Goal: Task Accomplishment & Management: Manage account settings

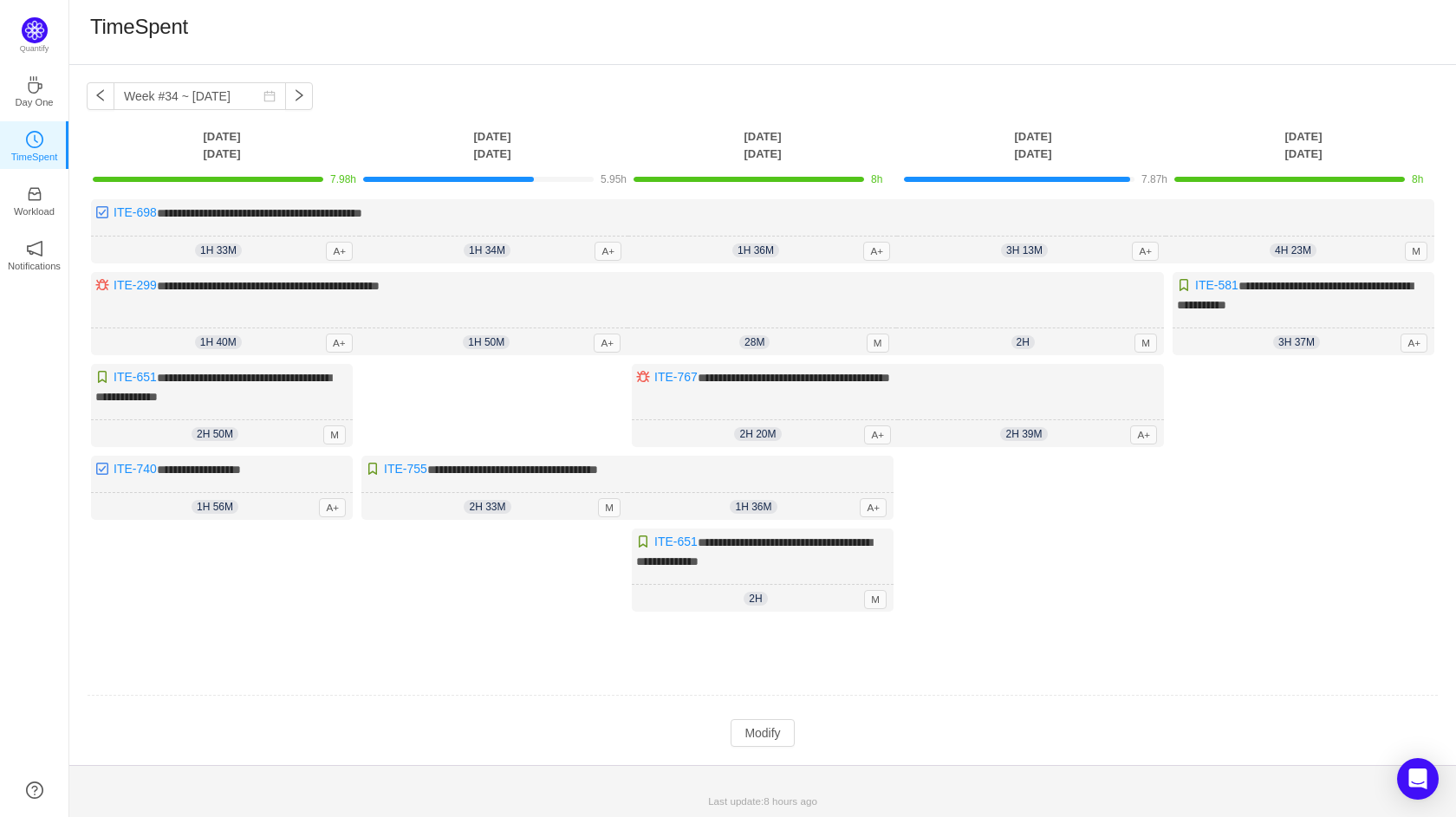
click at [481, 415] on div "**********" at bounding box center [762, 428] width 1352 height 456
click at [764, 723] on button "Modify" at bounding box center [762, 733] width 63 height 28
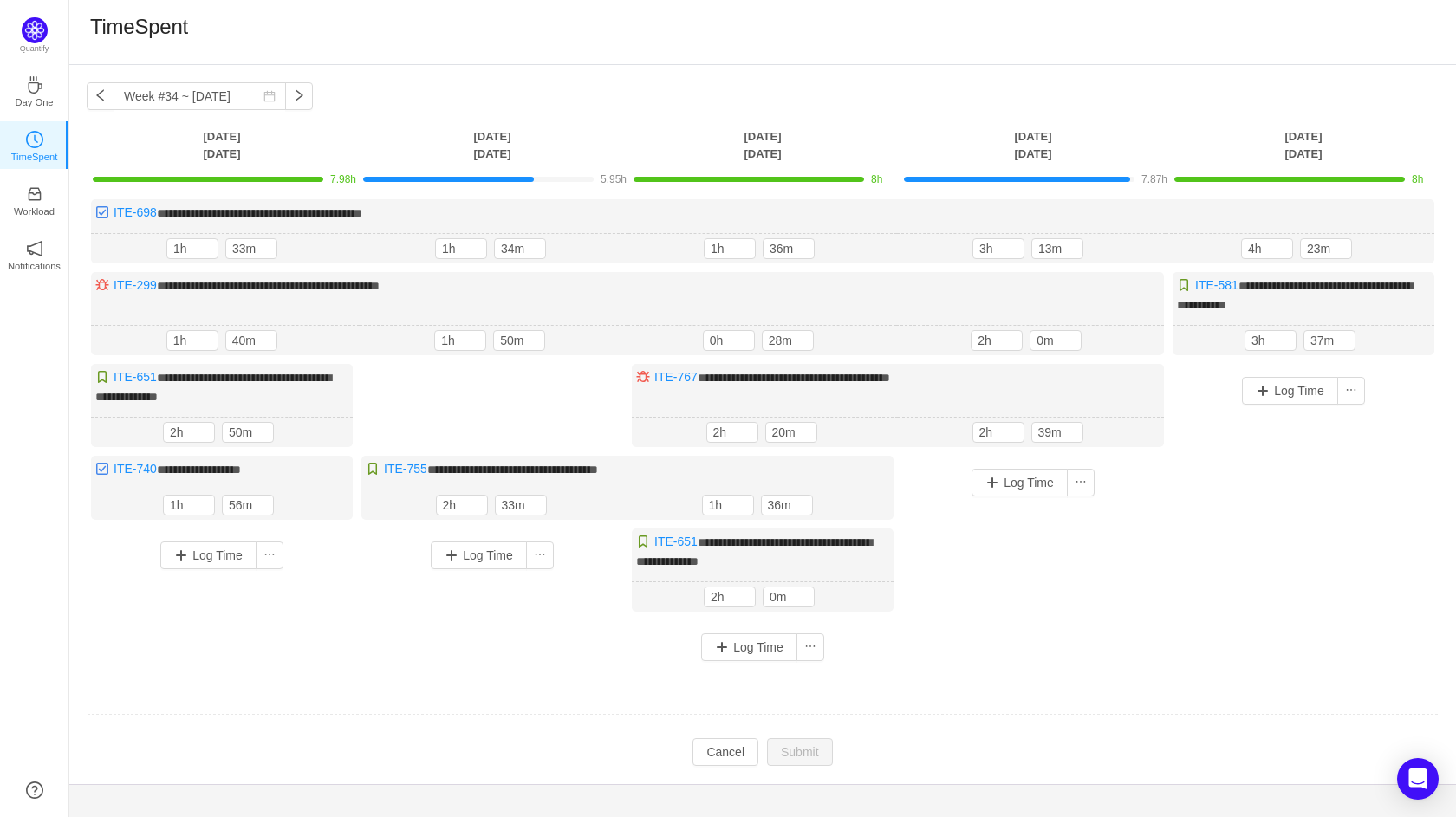
click at [478, 566] on div "Log Time" at bounding box center [492, 555] width 253 height 45
click at [472, 554] on button "Log Time" at bounding box center [479, 555] width 96 height 28
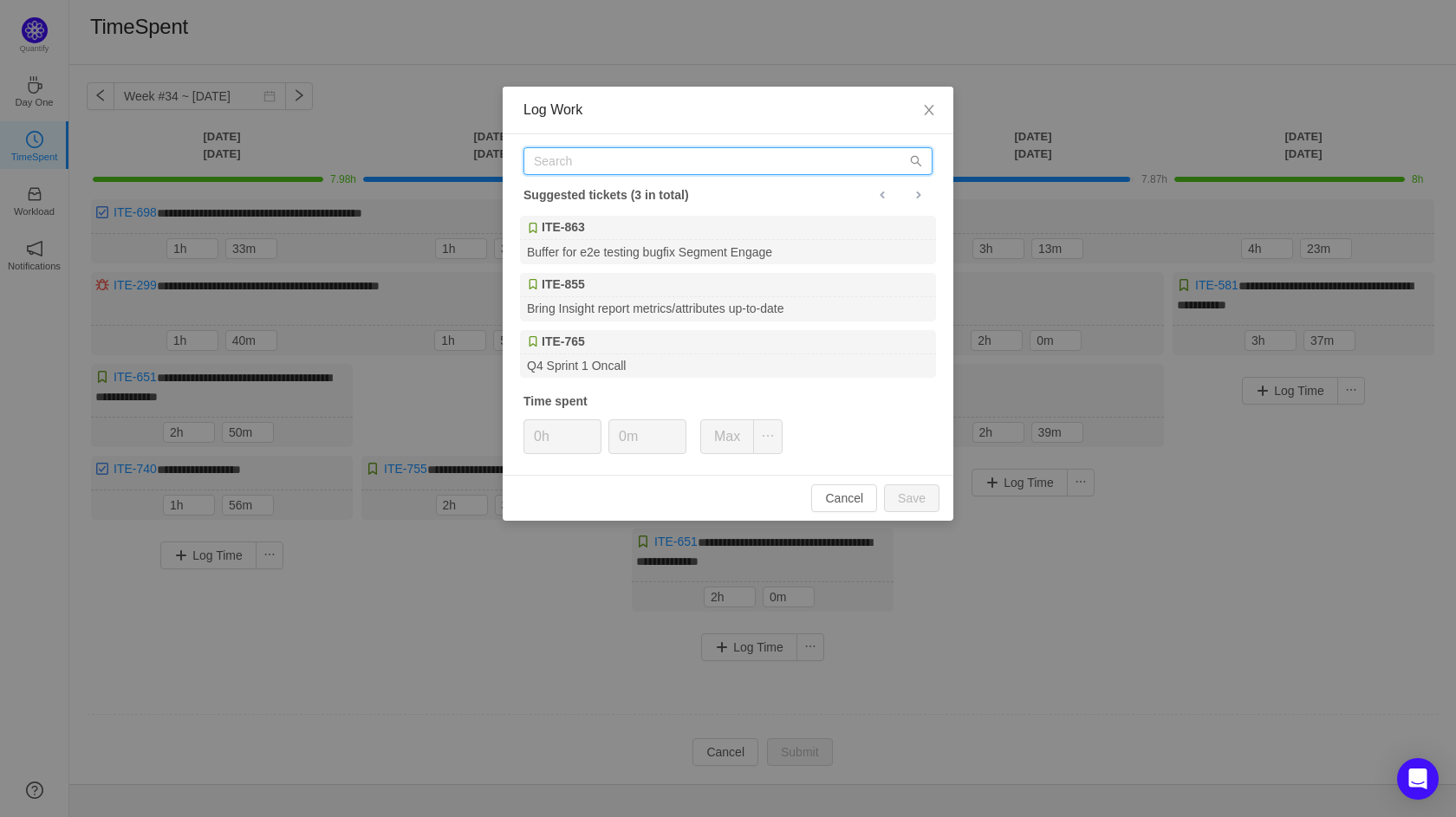
click at [601, 164] on input "text" at bounding box center [728, 161] width 409 height 28
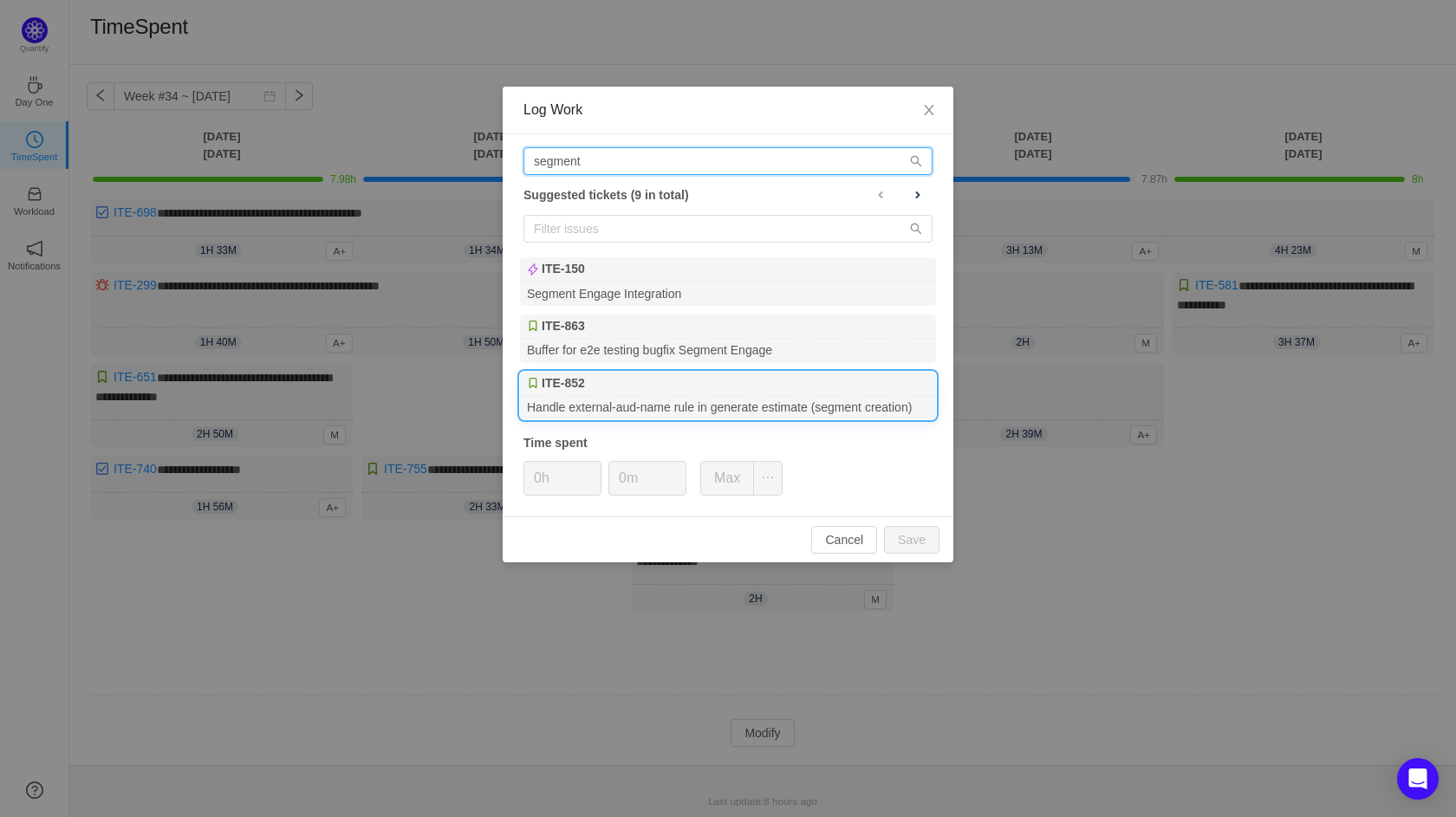
type input "segment"
click at [703, 406] on div "Handle external-aud-name rule in generate estimate (segment creation)" at bounding box center [728, 408] width 416 height 24
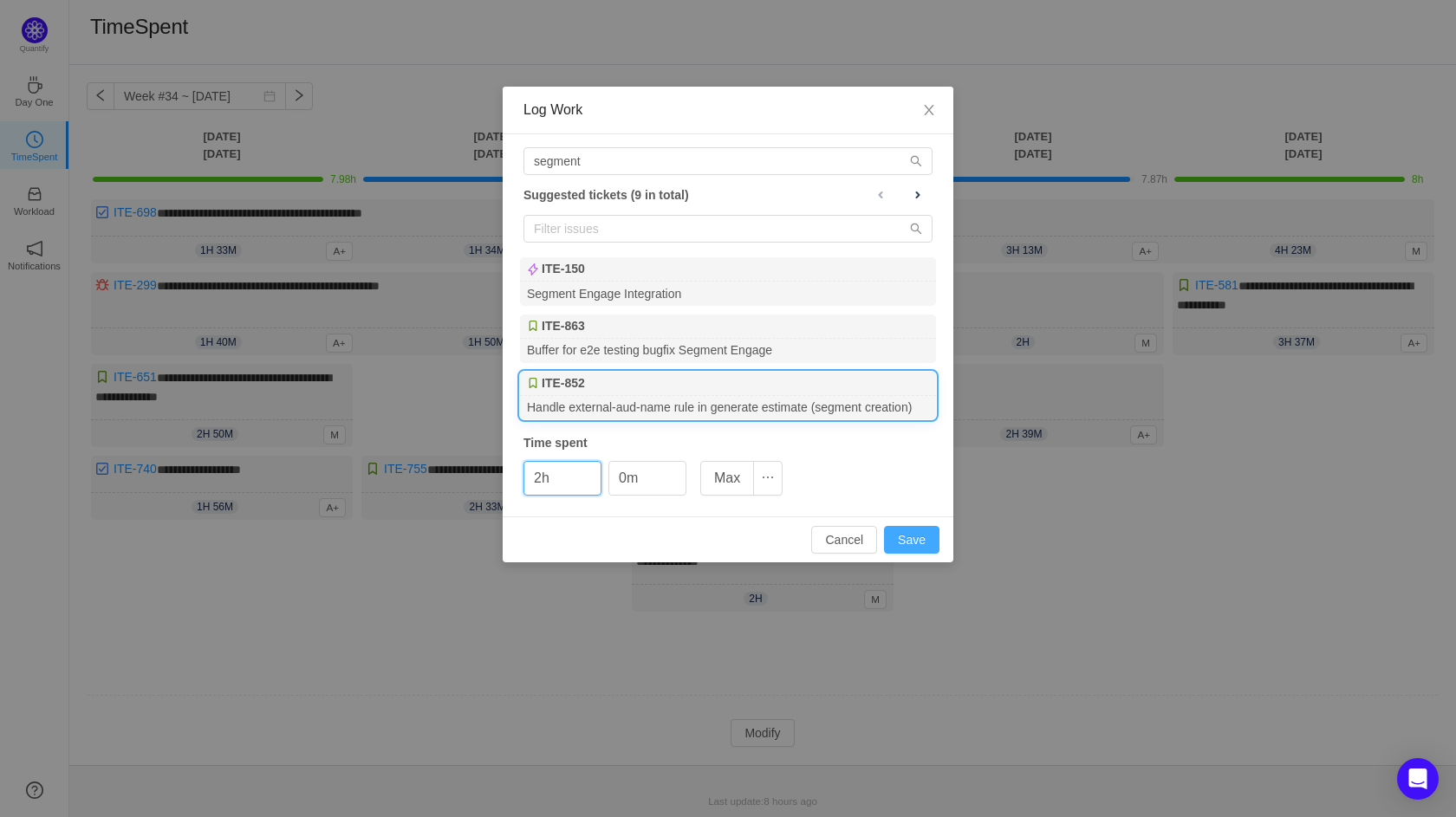
click at [903, 531] on button "Save" at bounding box center [911, 540] width 55 height 28
type input "0h"
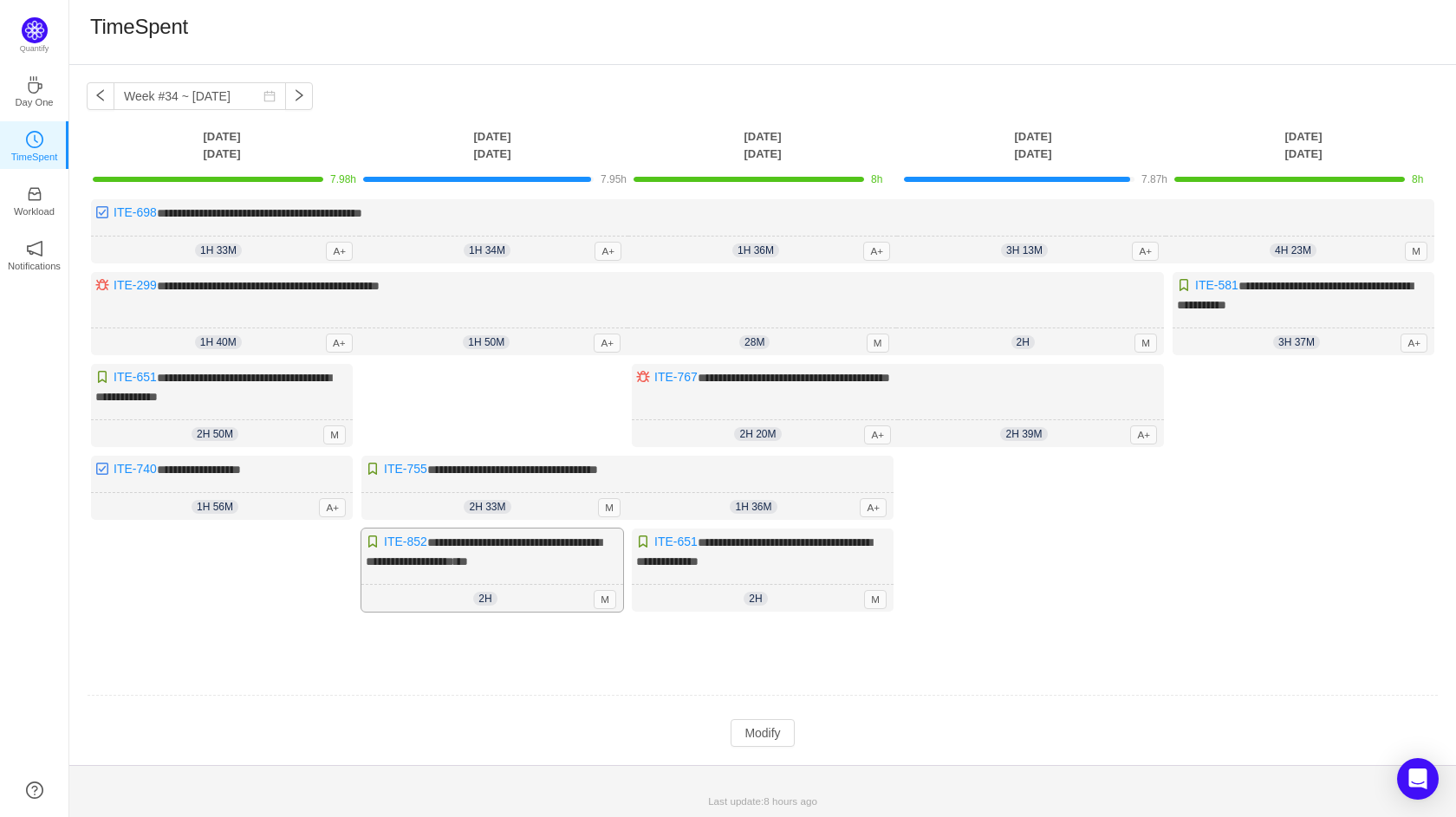
click at [536, 556] on span "**********" at bounding box center [484, 553] width 236 height 31
click at [503, 585] on div "2h 2h 0m M" at bounding box center [493, 599] width 262 height 28
click at [771, 731] on button "Modify" at bounding box center [762, 733] width 63 height 28
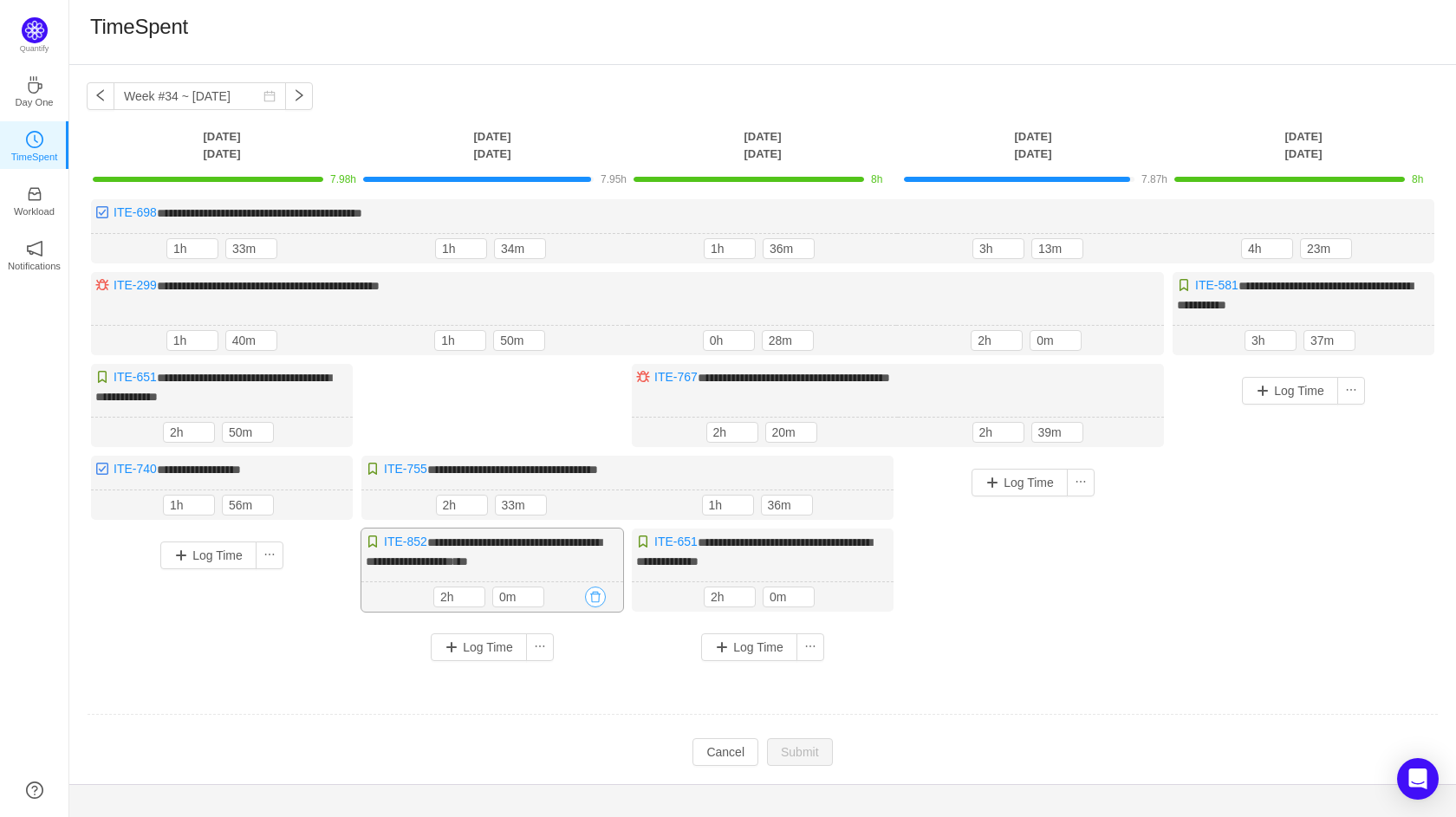
click at [596, 587] on button "button" at bounding box center [595, 597] width 21 height 21
click at [581, 667] on button "Yes" at bounding box center [567, 665] width 33 height 21
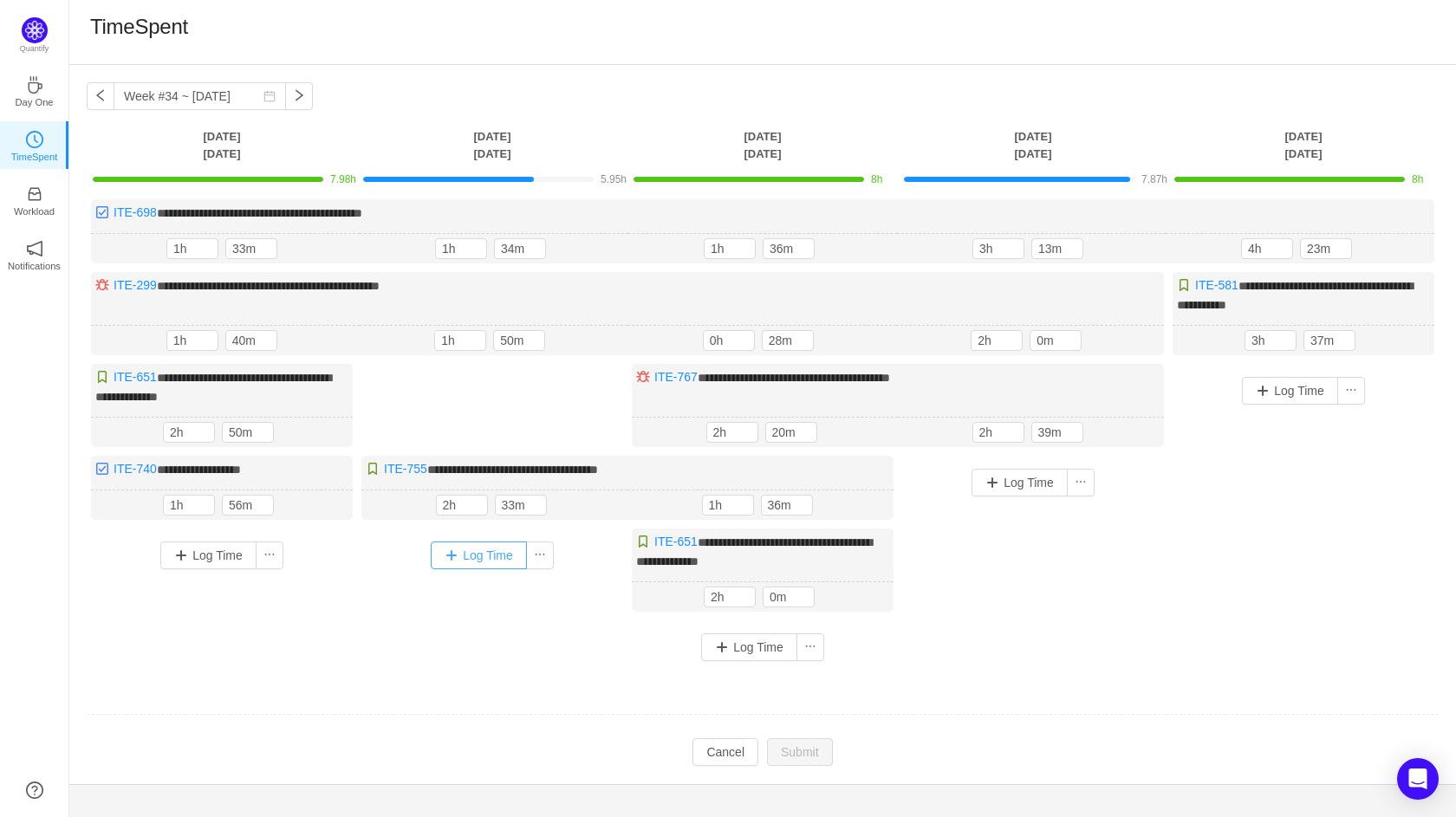
click at [484, 545] on button "Log Time" at bounding box center [479, 555] width 96 height 28
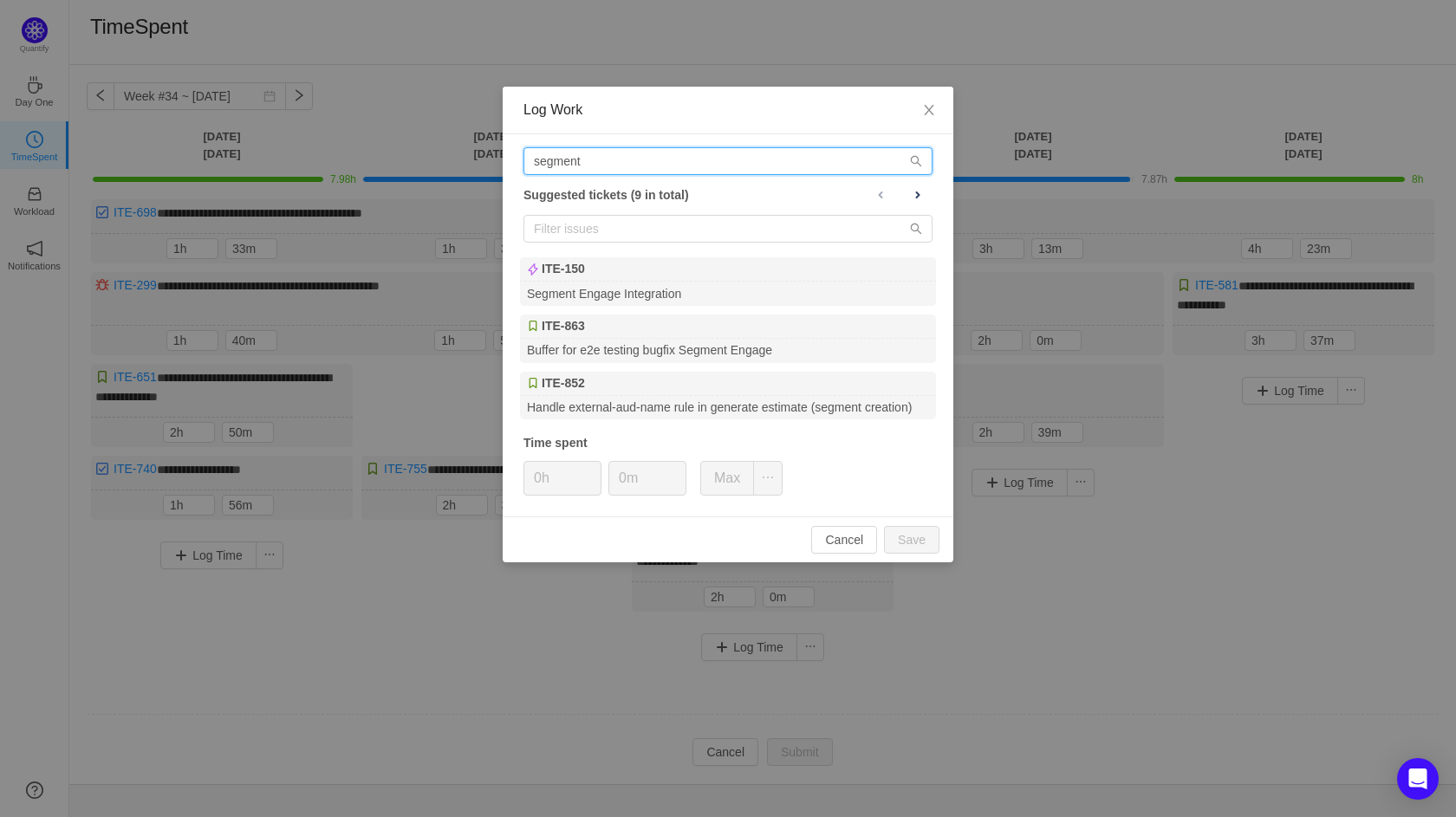
click at [599, 159] on input "segment" at bounding box center [728, 161] width 409 height 28
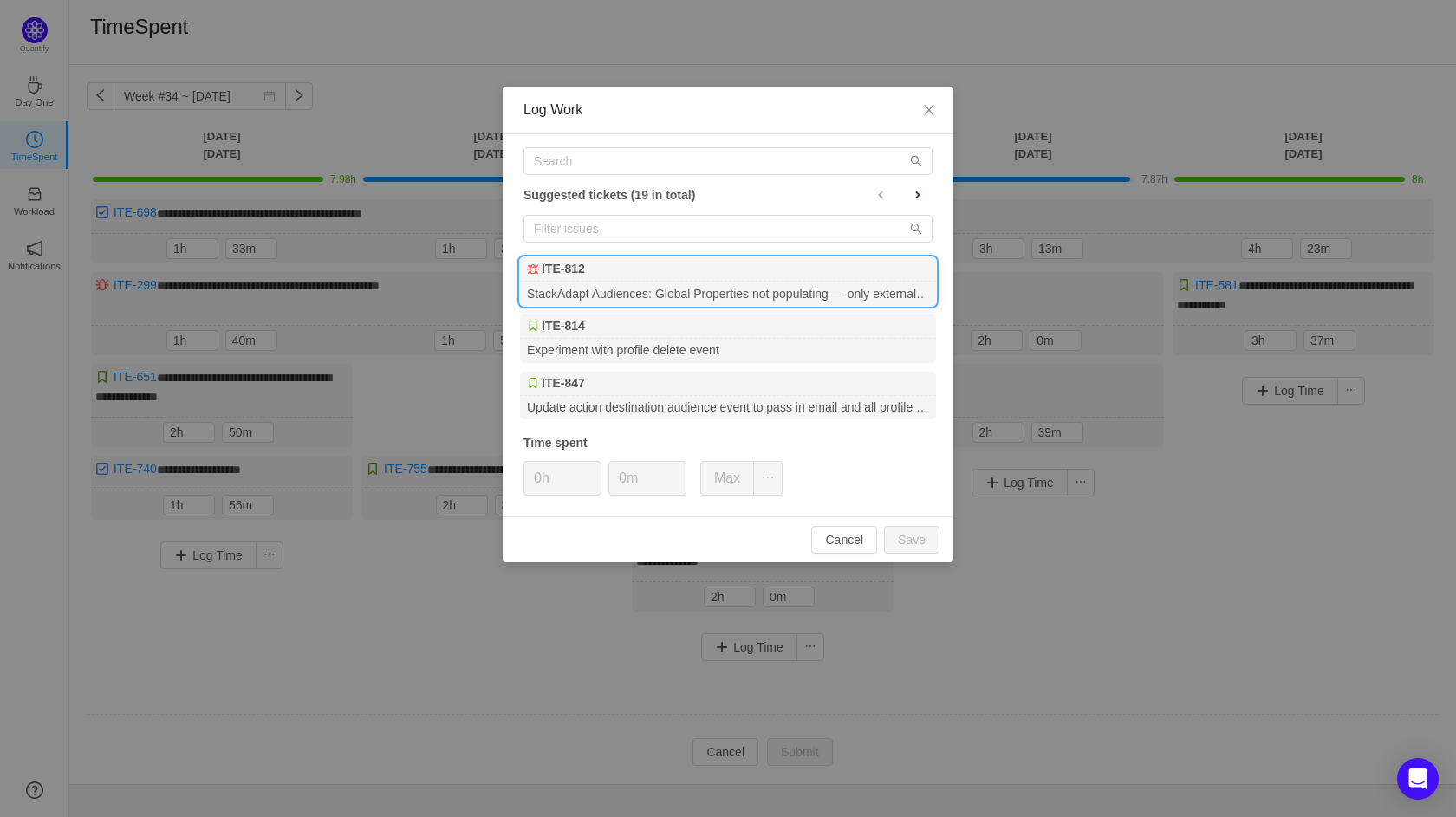
click at [694, 281] on div "StackAdapt Audiences: Global Properties not populating — only external_id mappi…" at bounding box center [728, 293] width 416 height 24
click at [901, 537] on button "Save" at bounding box center [911, 540] width 55 height 28
type input "0h"
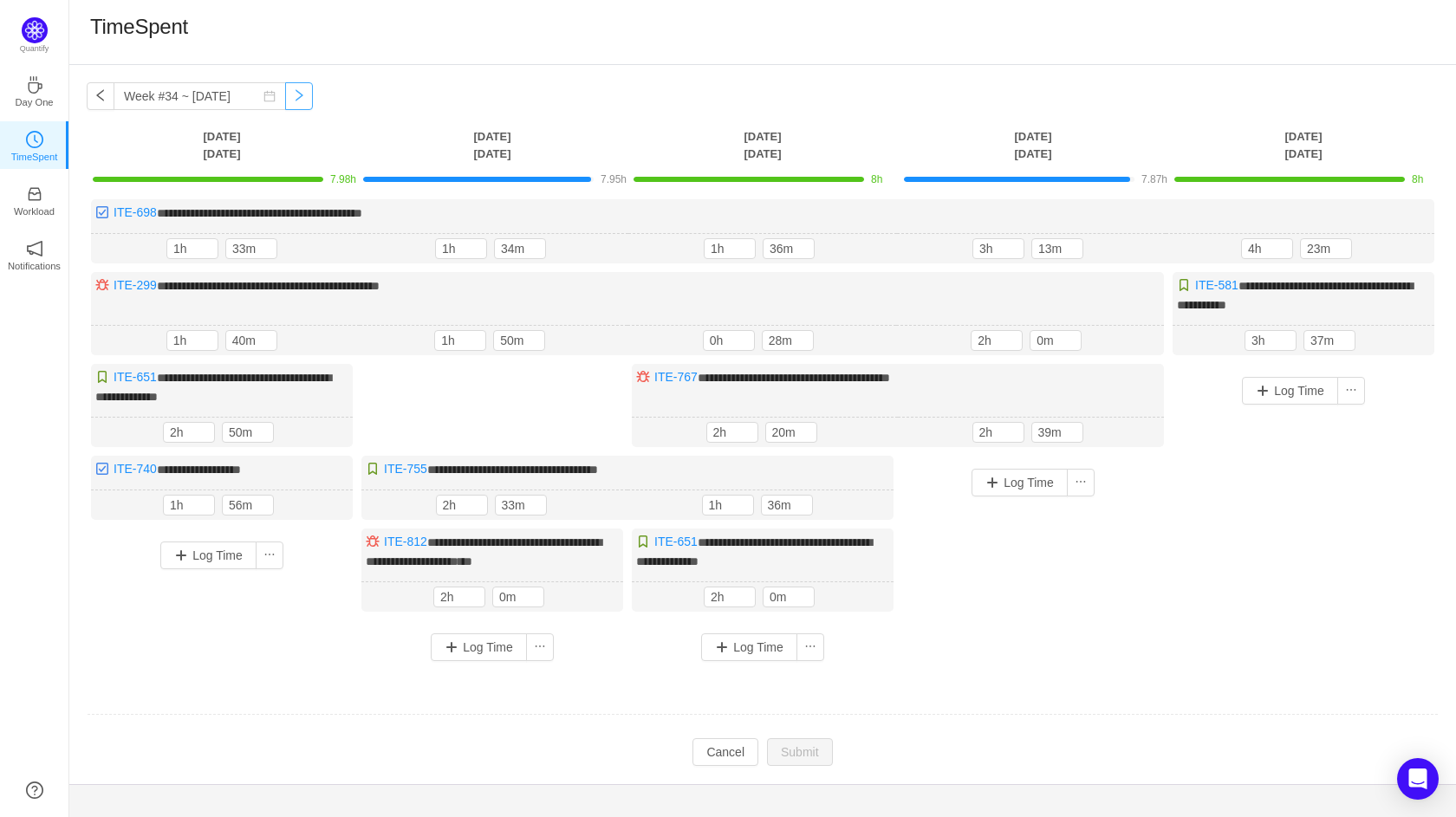
click at [285, 94] on button "button" at bounding box center [299, 96] width 28 height 28
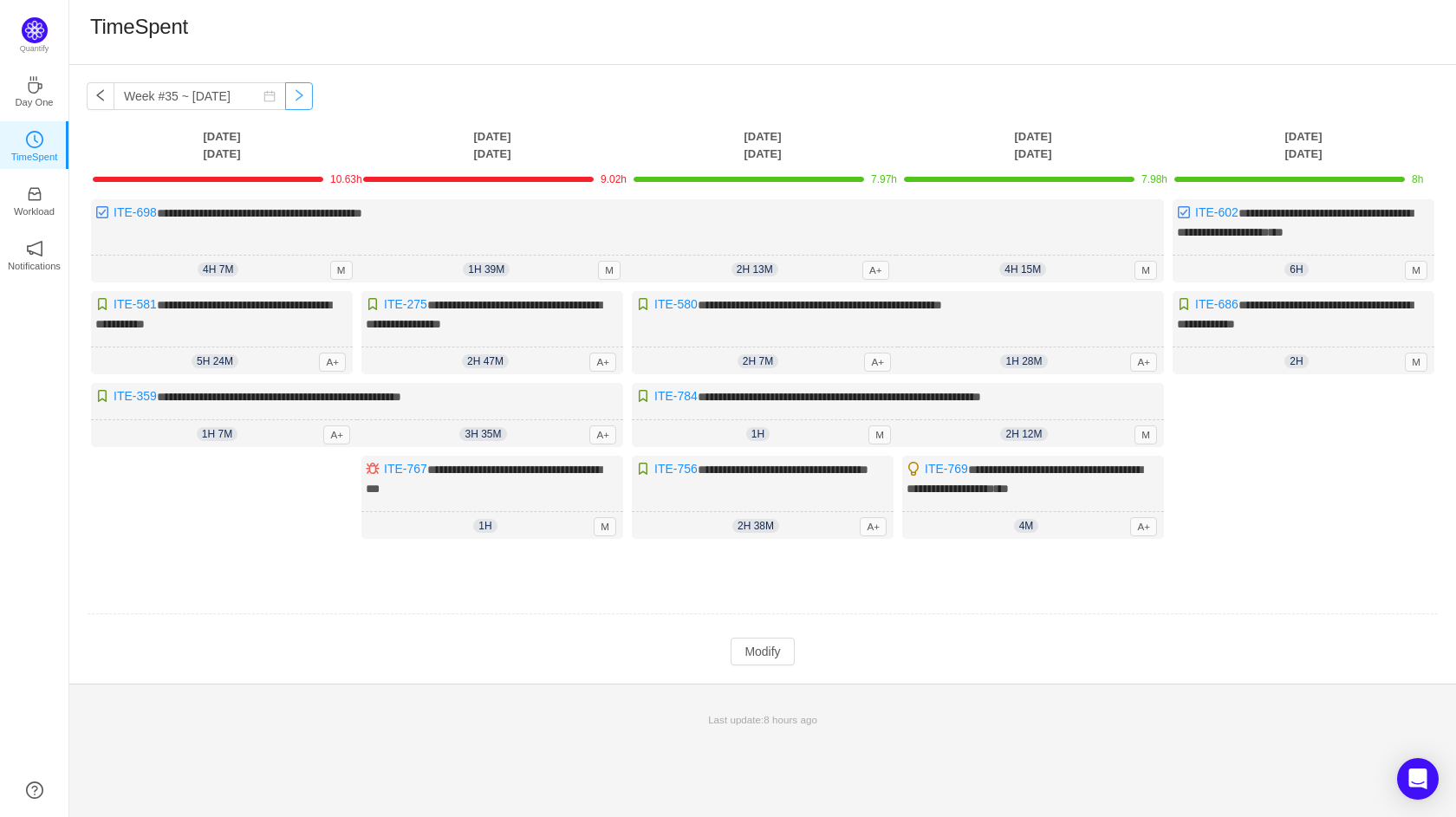
click at [285, 89] on button "button" at bounding box center [299, 96] width 28 height 28
type input "Week #36 ~ [DATE]"
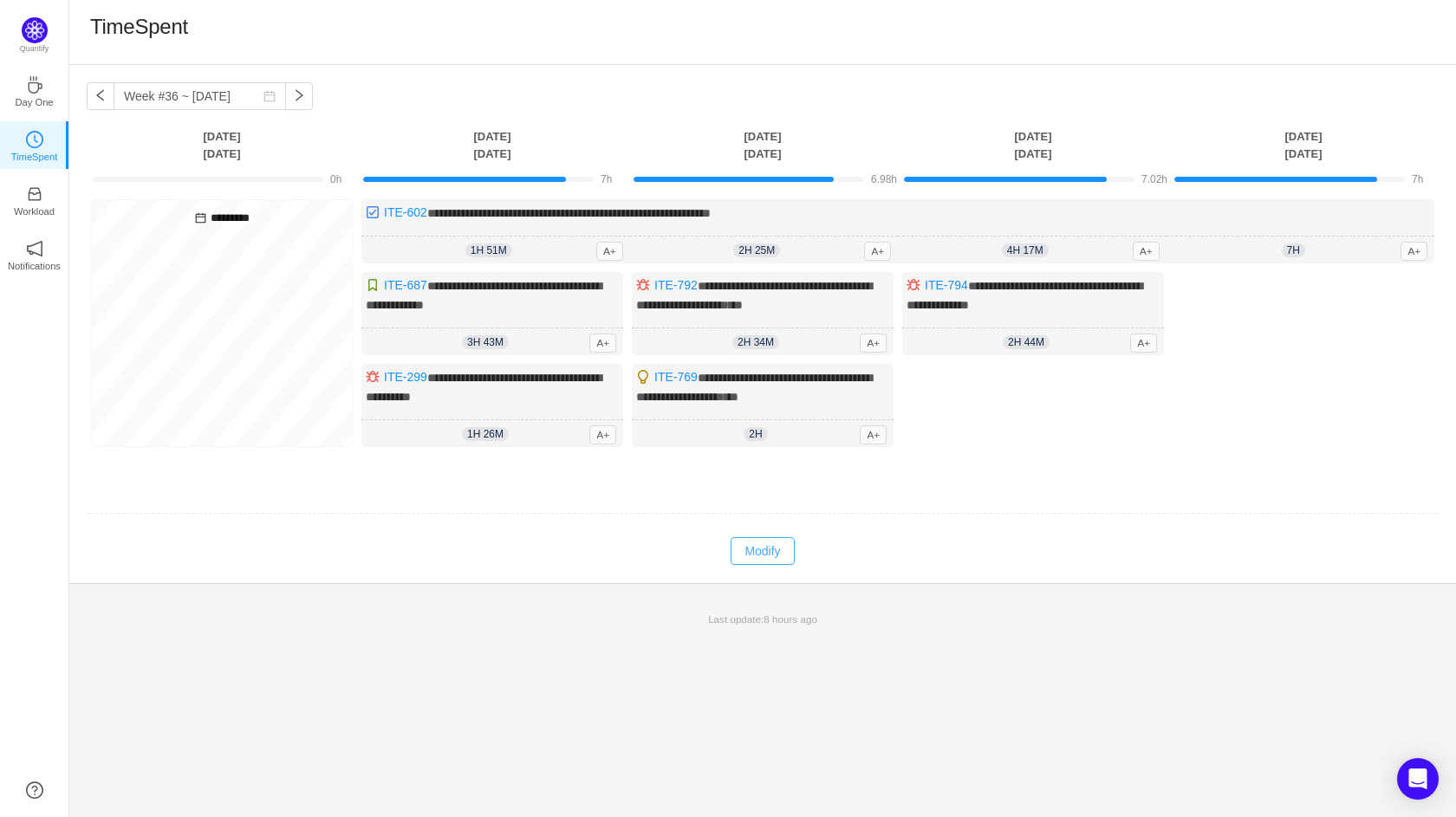
click at [750, 544] on button "Modify" at bounding box center [762, 551] width 63 height 28
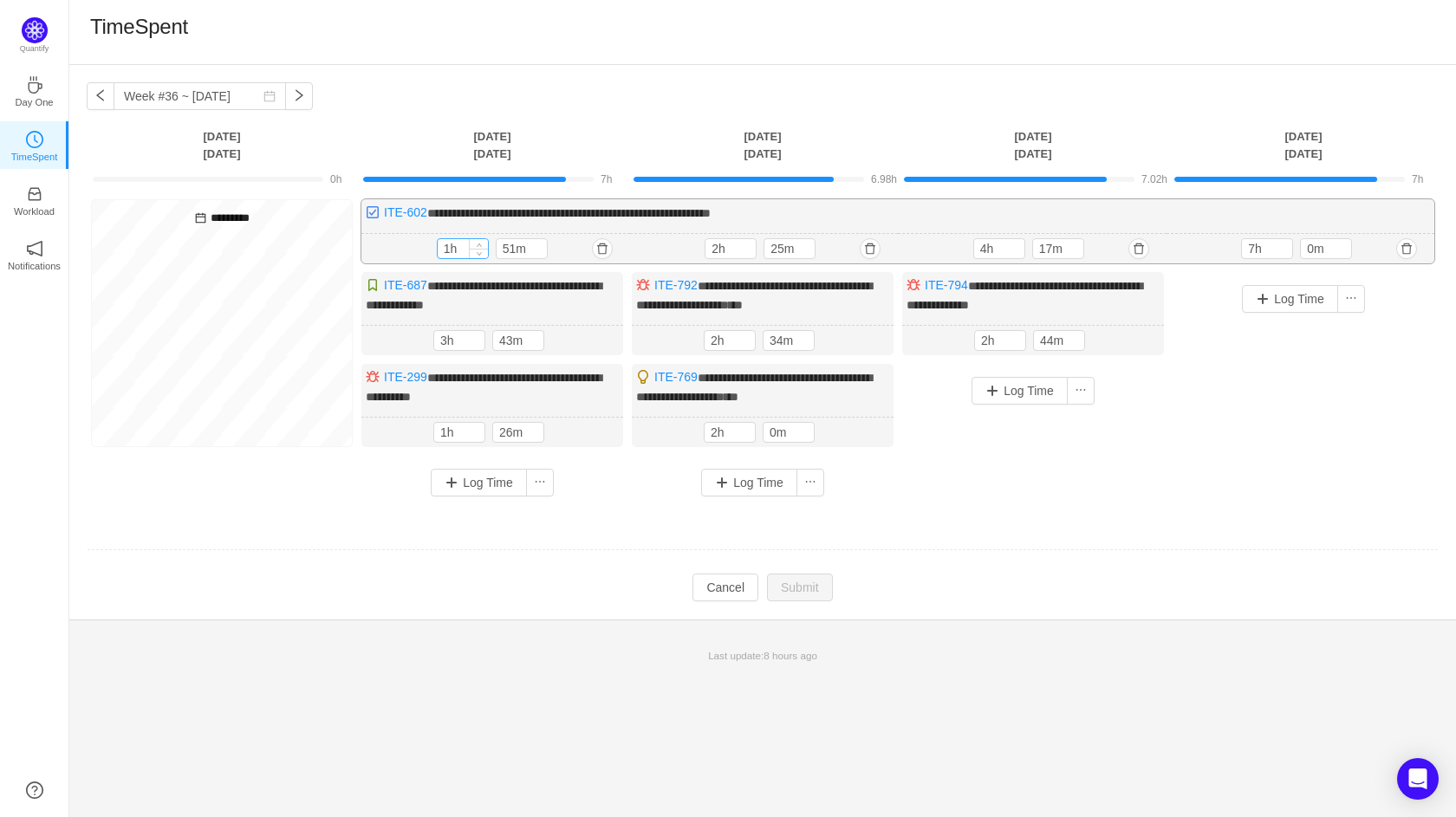
click at [449, 254] on input "1h" at bounding box center [462, 248] width 50 height 19
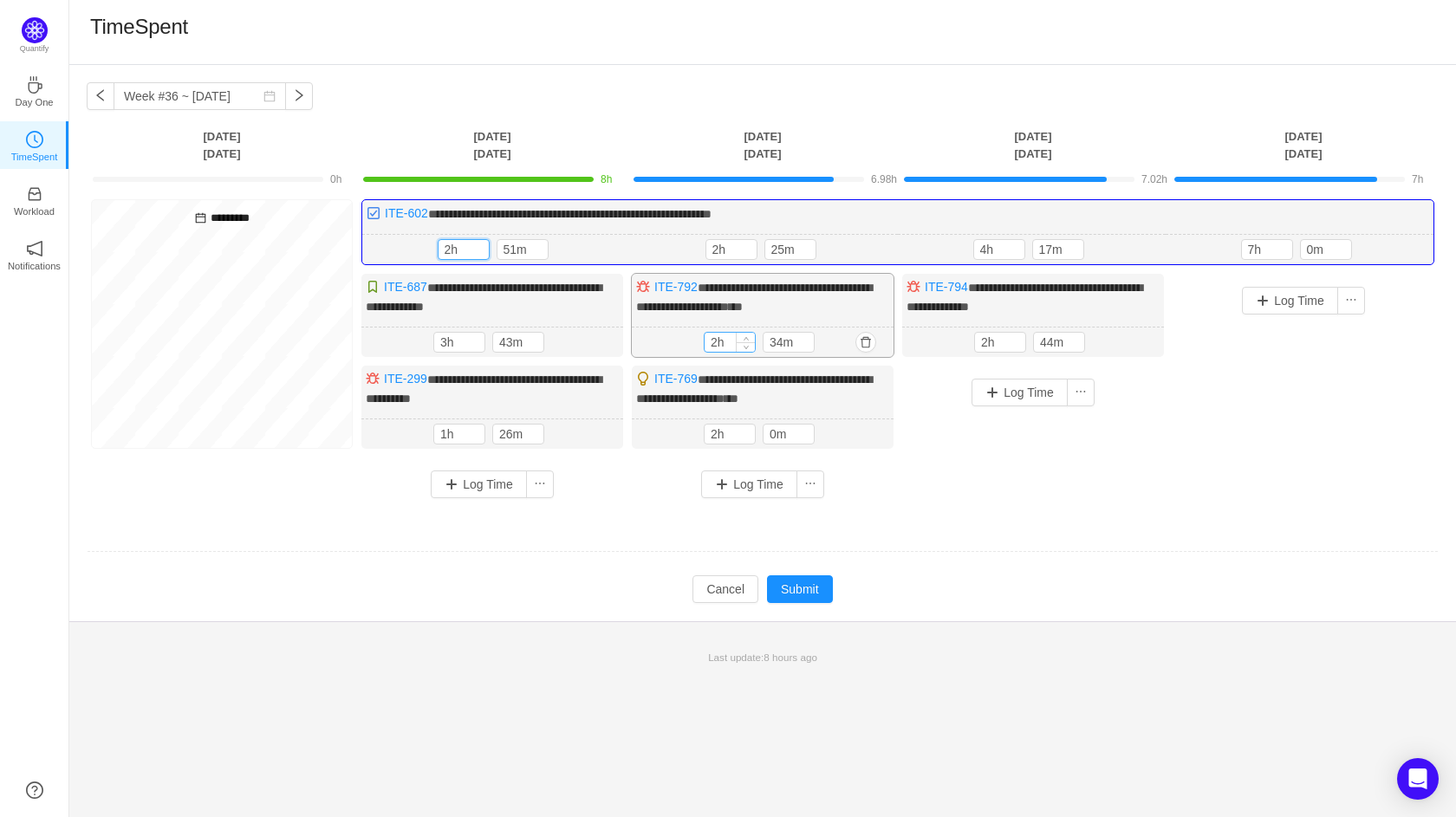
type input "2h"
click at [713, 341] on input "2h" at bounding box center [729, 341] width 50 height 19
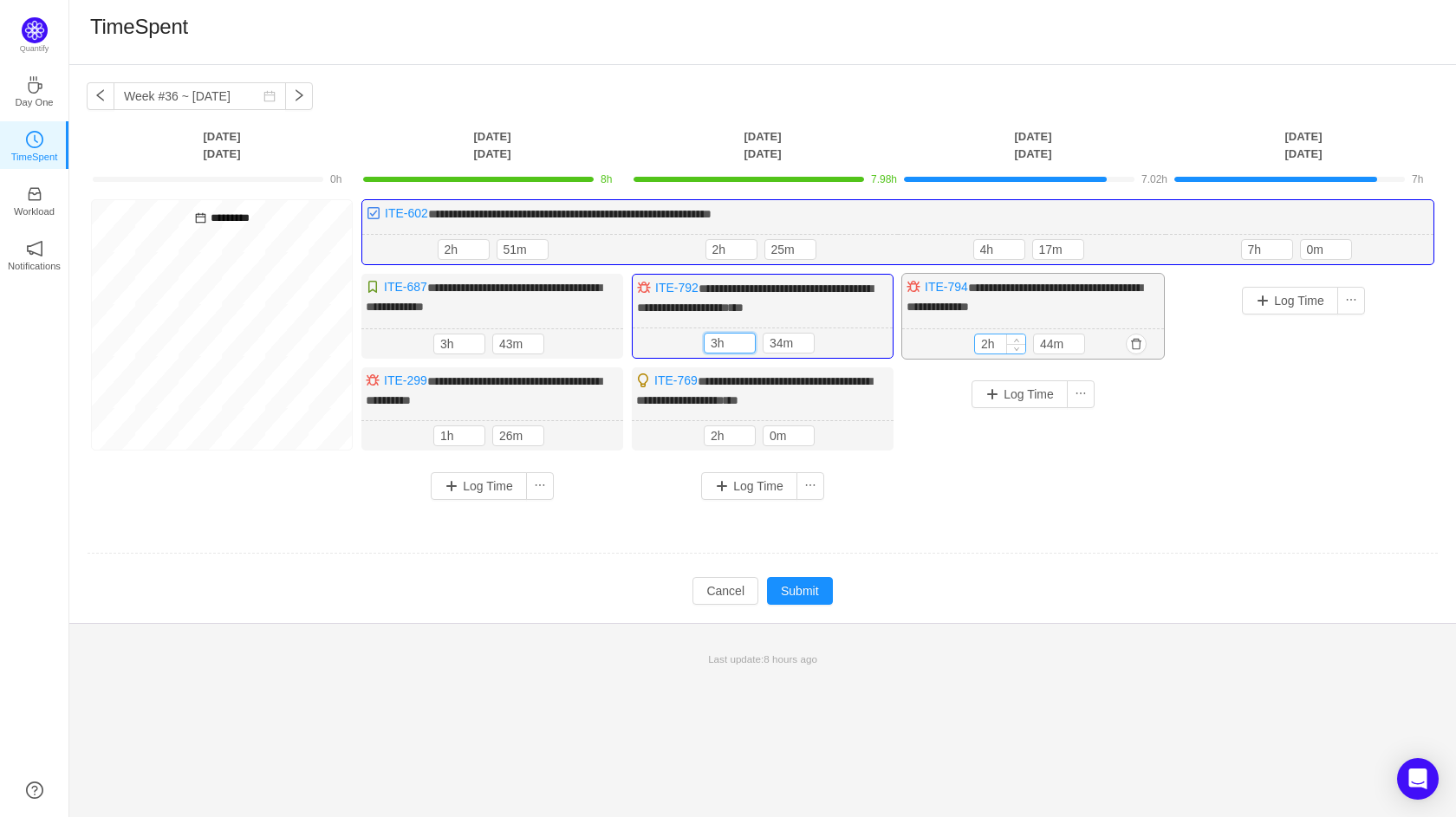
type input "3h"
click at [987, 342] on input "2h" at bounding box center [1000, 343] width 50 height 19
type input "3h"
click at [1254, 252] on input "7h" at bounding box center [1266, 249] width 50 height 19
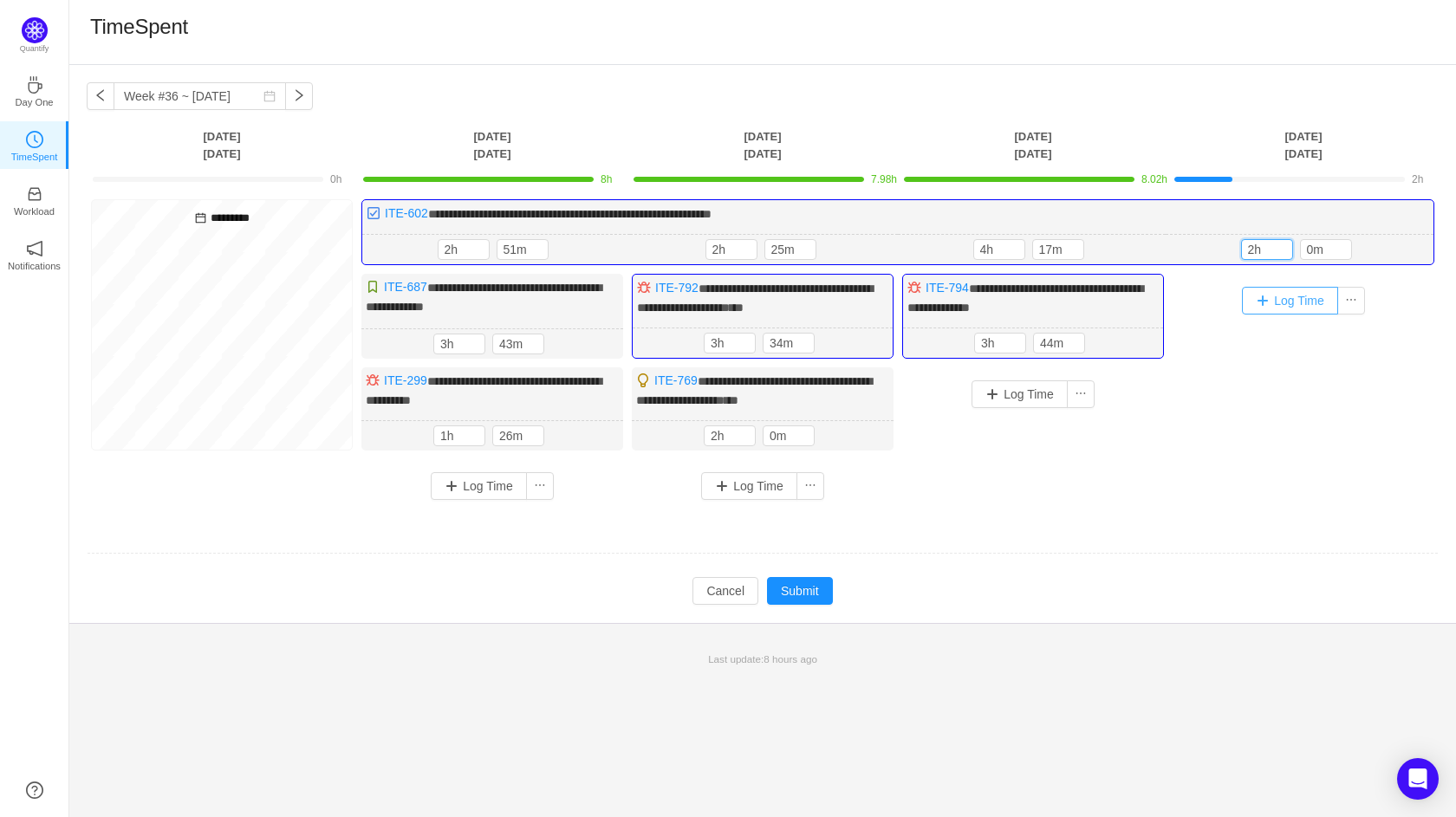
type input "2h"
click at [1273, 303] on button "Log Time" at bounding box center [1290, 301] width 96 height 28
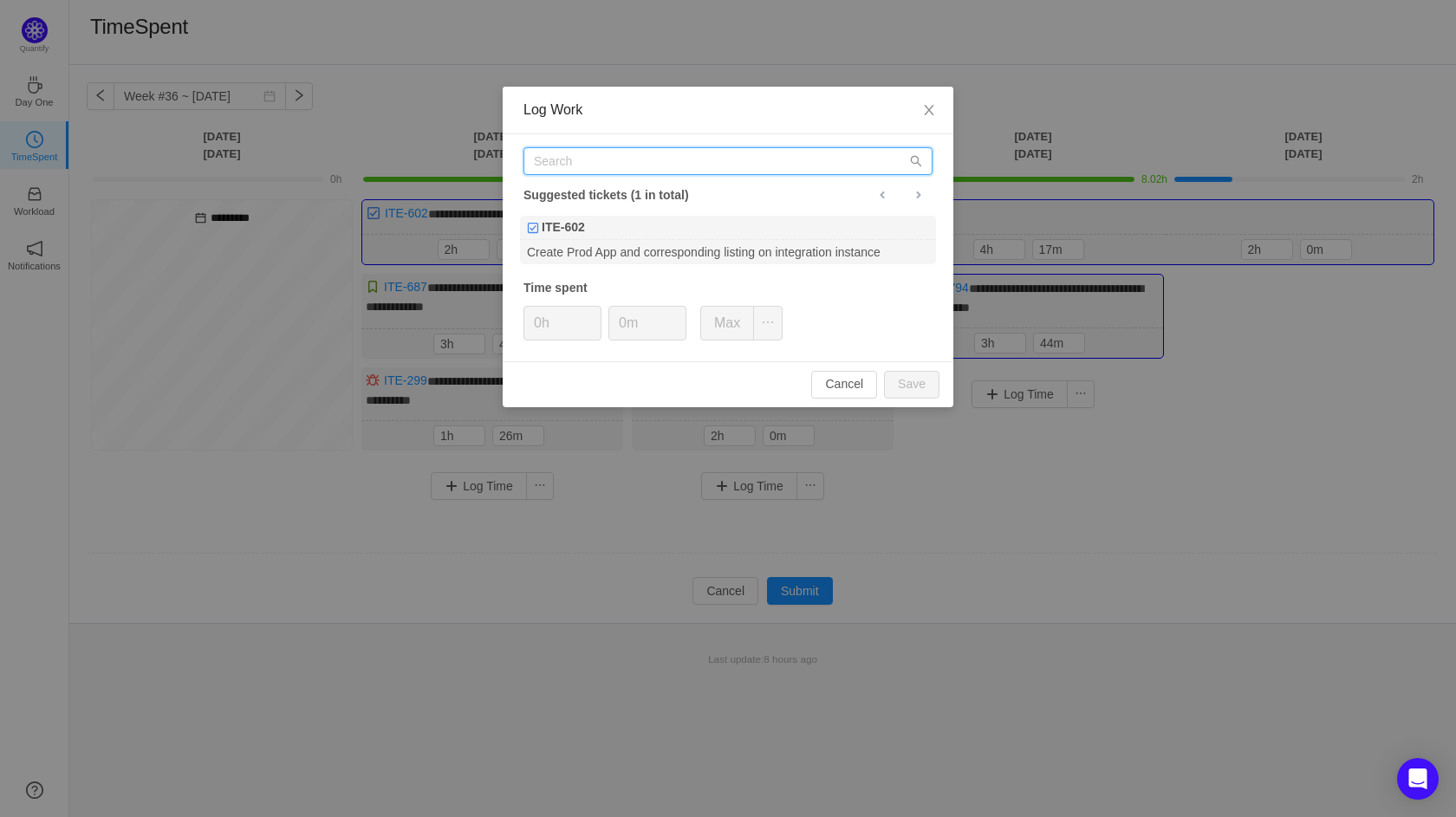
click at [650, 156] on input "text" at bounding box center [728, 161] width 409 height 28
type input "f"
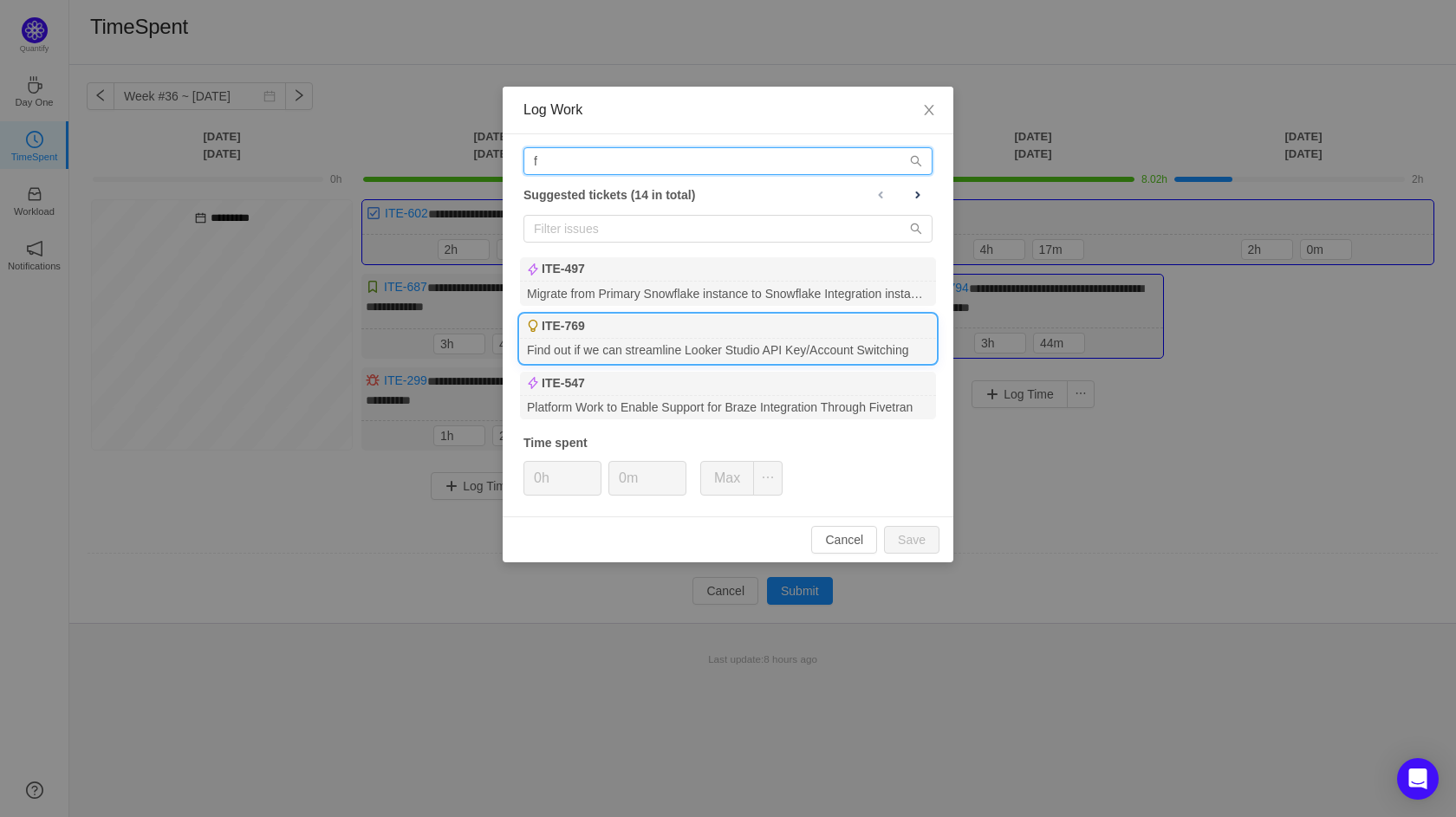
type input "f"
click at [611, 351] on div "Find out if we can streamline Looker Studio API Key/Account Switching" at bounding box center [728, 351] width 416 height 24
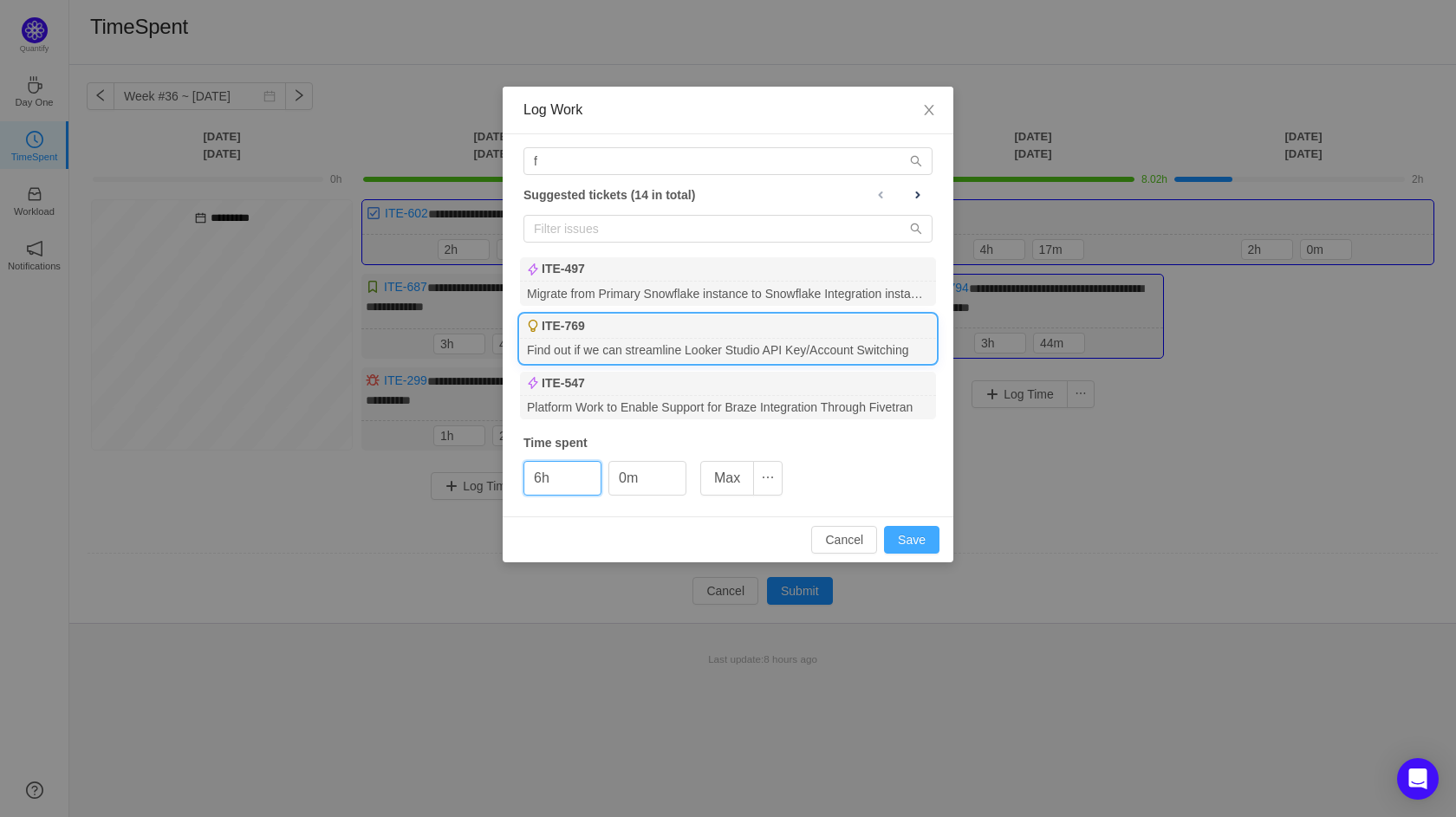
click at [919, 530] on button "Save" at bounding box center [911, 540] width 55 height 28
type input "0h"
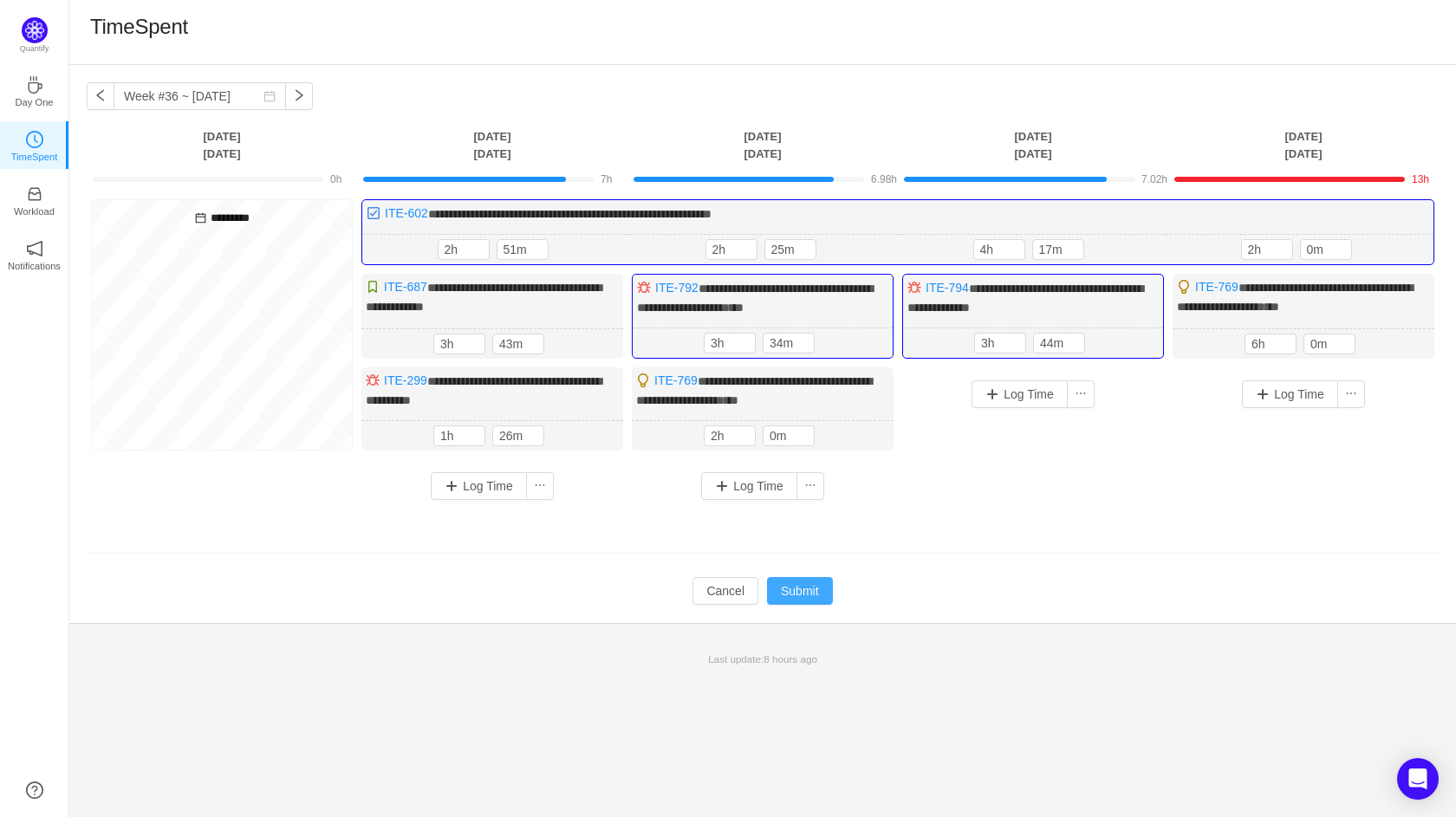
click at [805, 584] on button "Submit" at bounding box center [799, 591] width 66 height 28
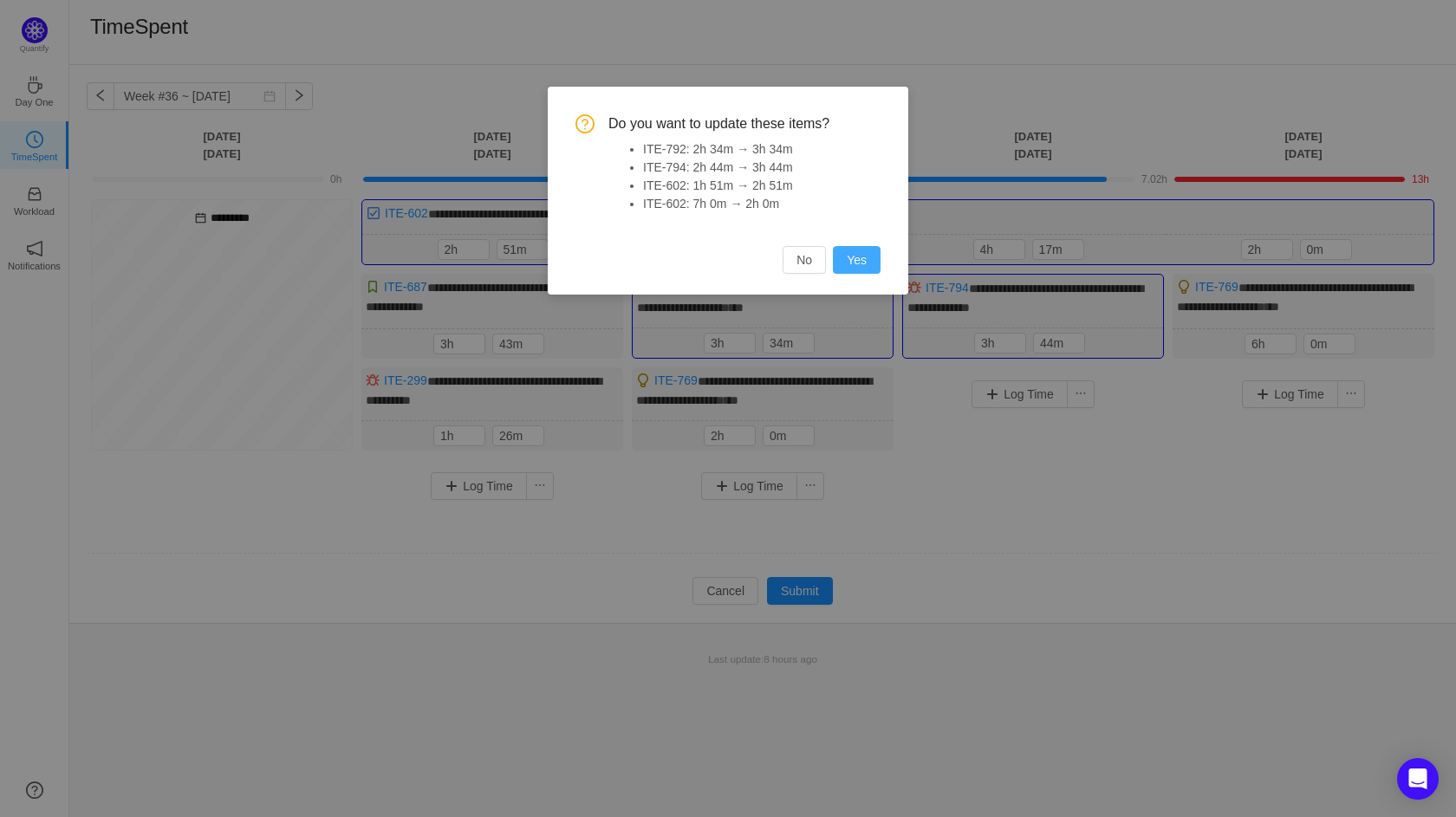
click at [864, 255] on button "Yes" at bounding box center [856, 260] width 47 height 28
type input "1h"
type input "7h"
type input "2h"
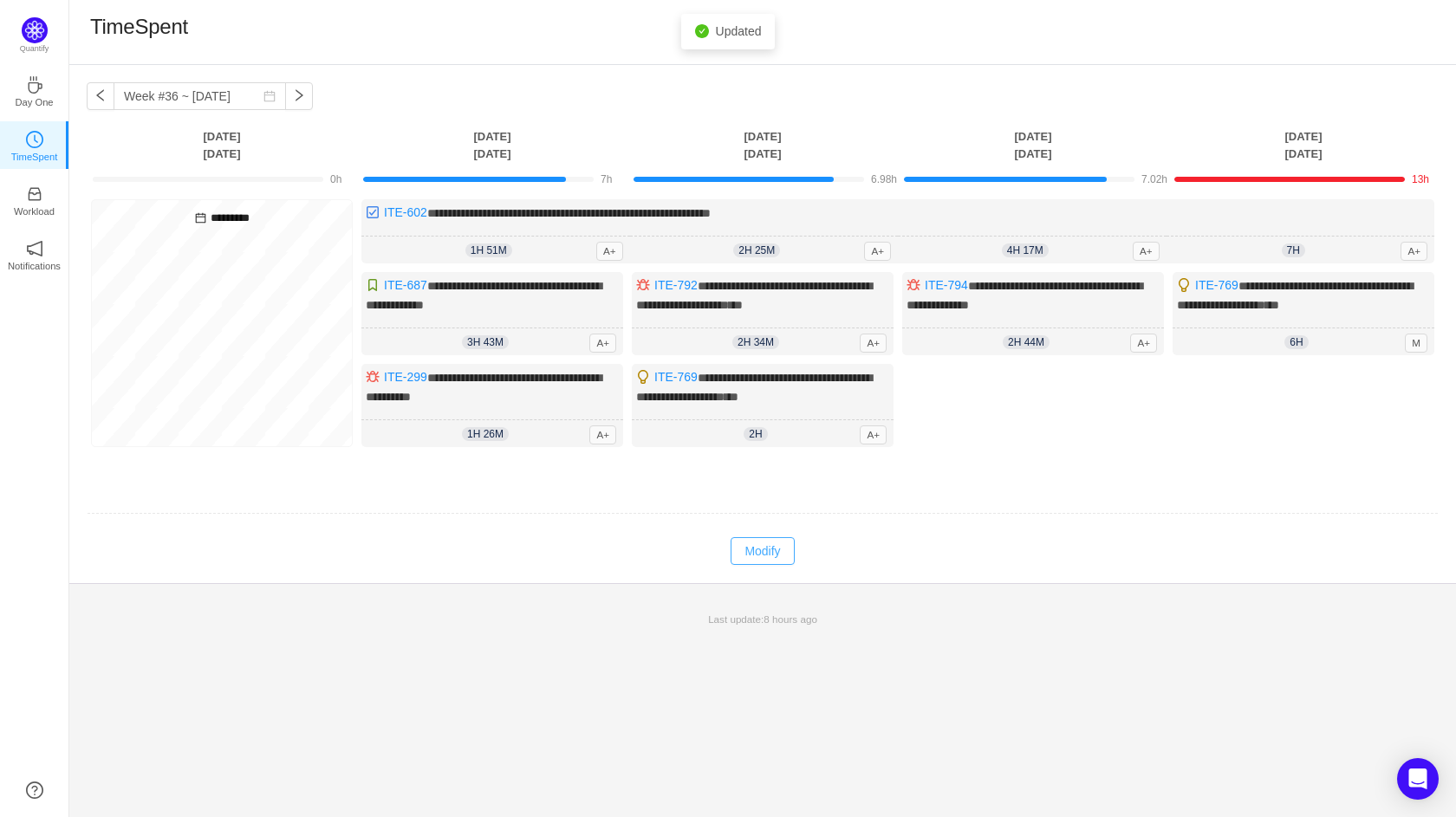
click at [744, 545] on button "Modify" at bounding box center [762, 551] width 63 height 28
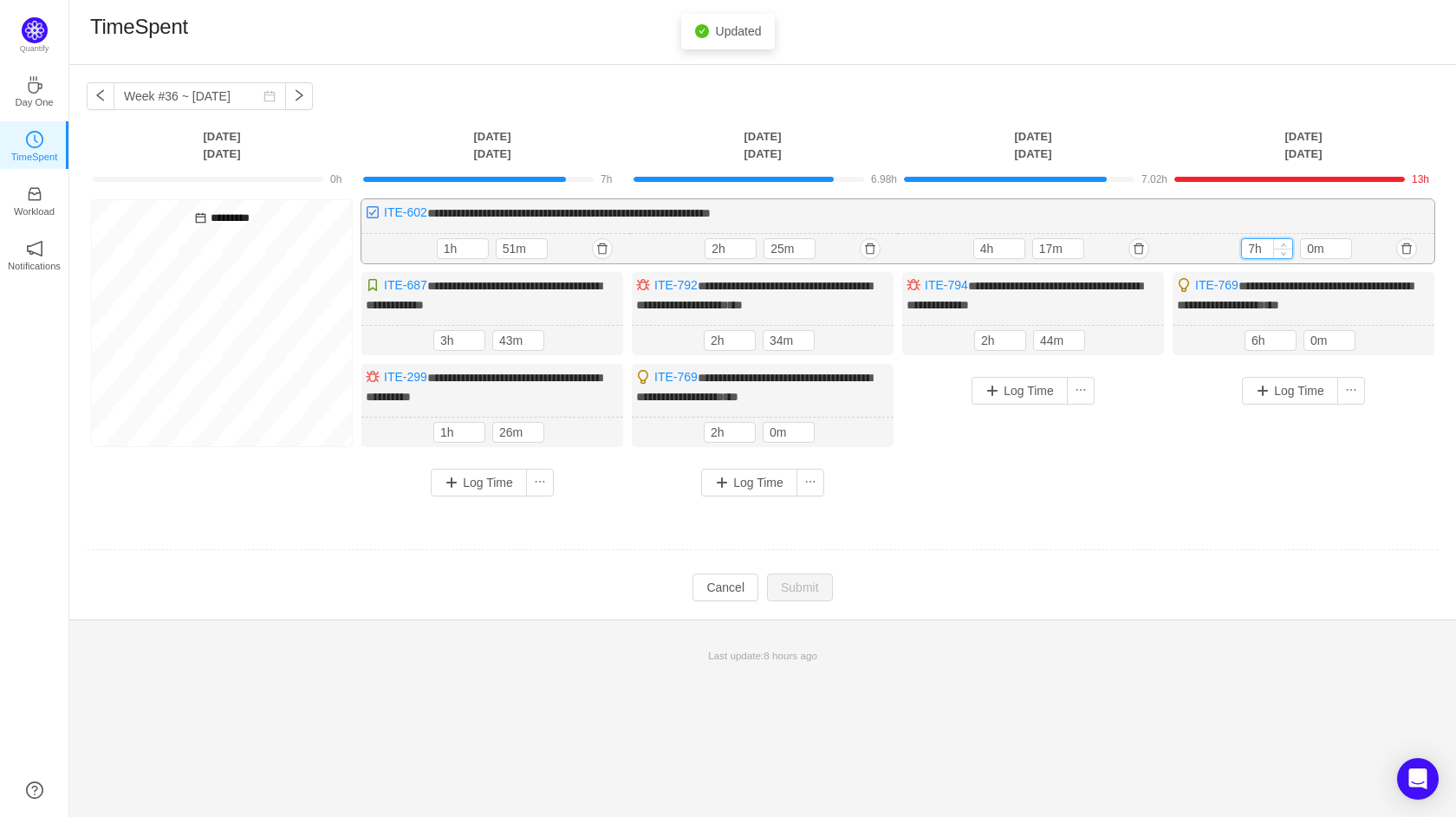
click at [1253, 245] on input "7h" at bounding box center [1266, 248] width 50 height 19
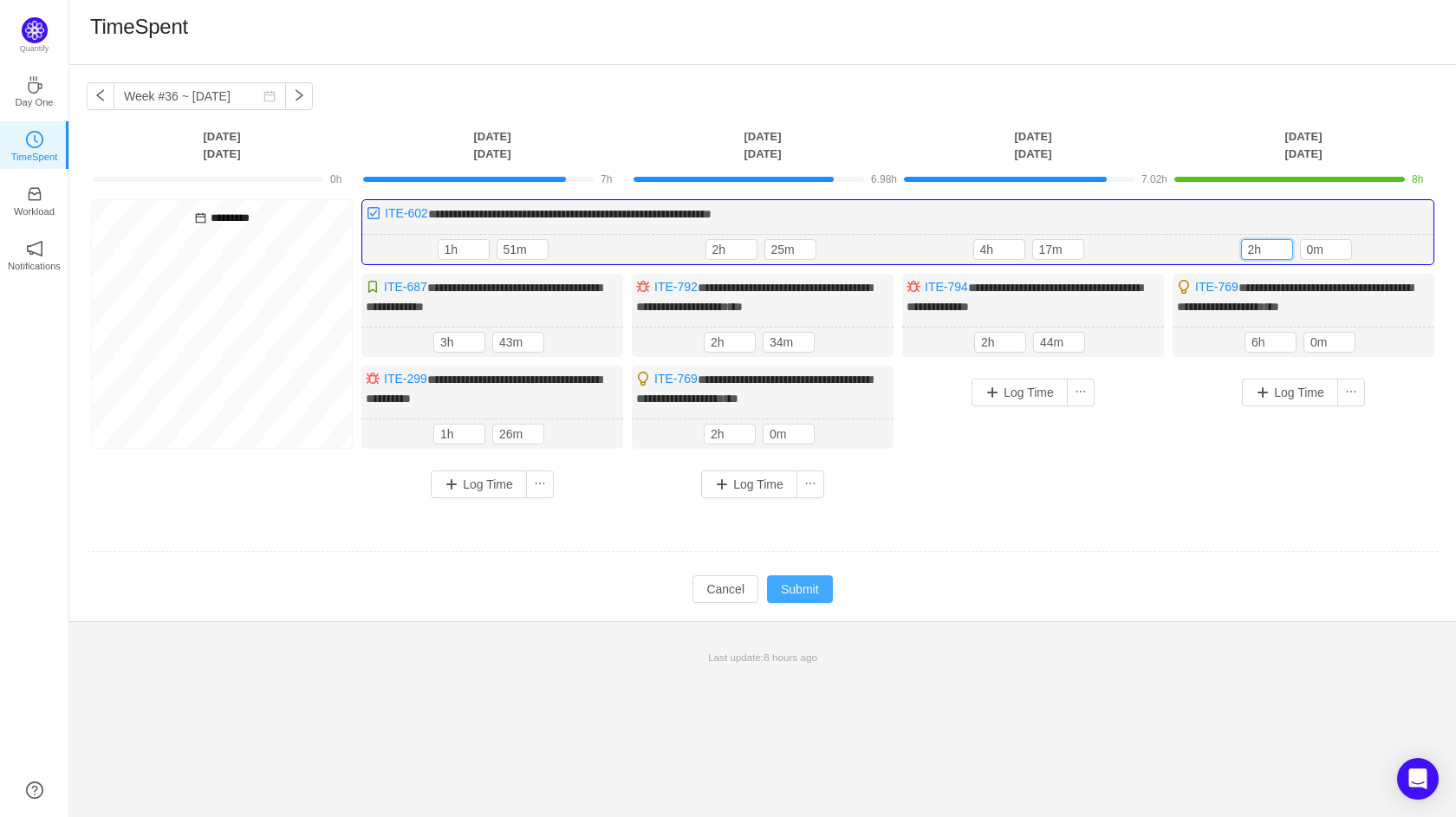
type input "2h"
click at [816, 587] on button "Submit" at bounding box center [799, 589] width 66 height 28
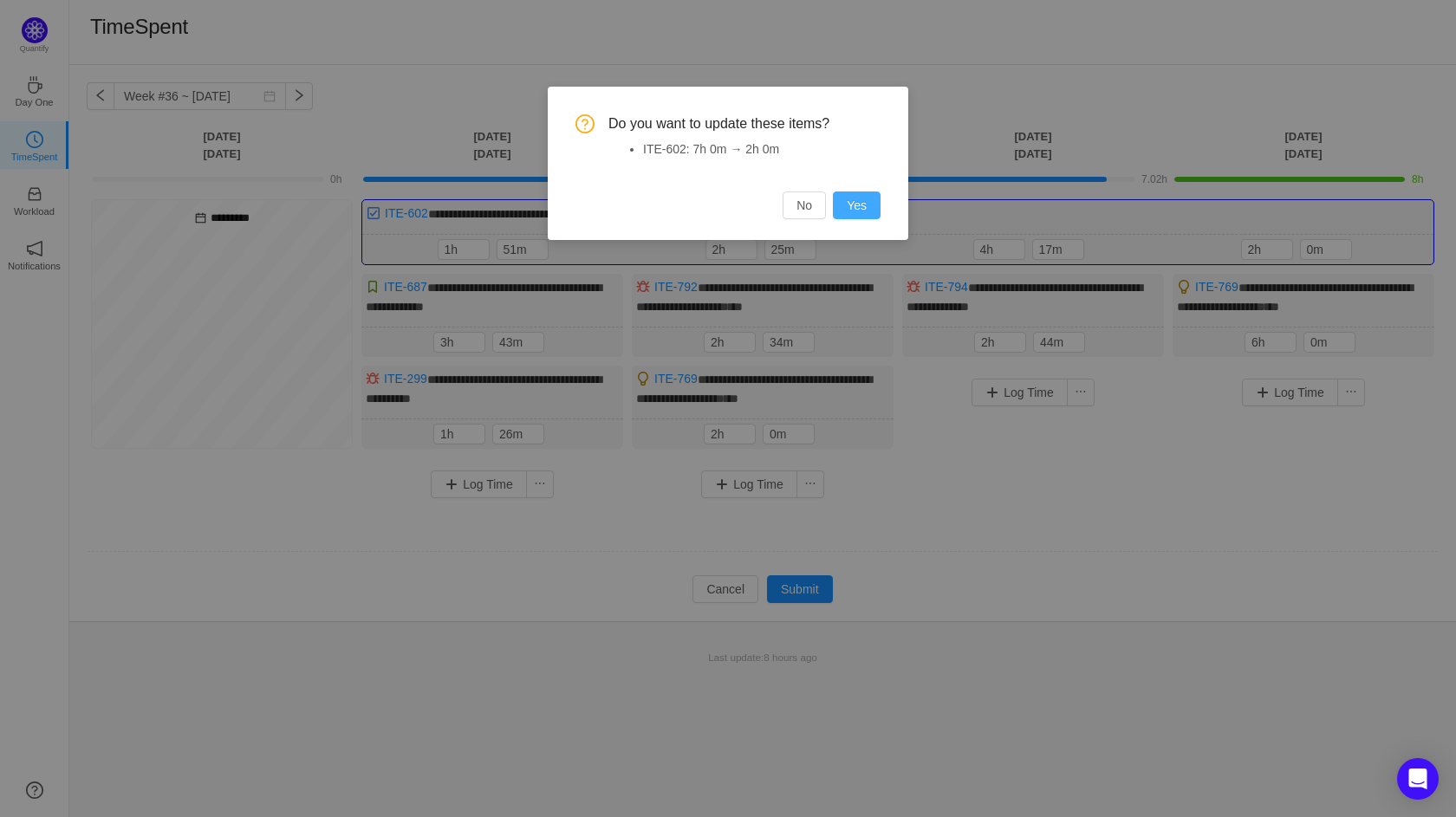
click at [846, 192] on button "Yes" at bounding box center [856, 205] width 47 height 28
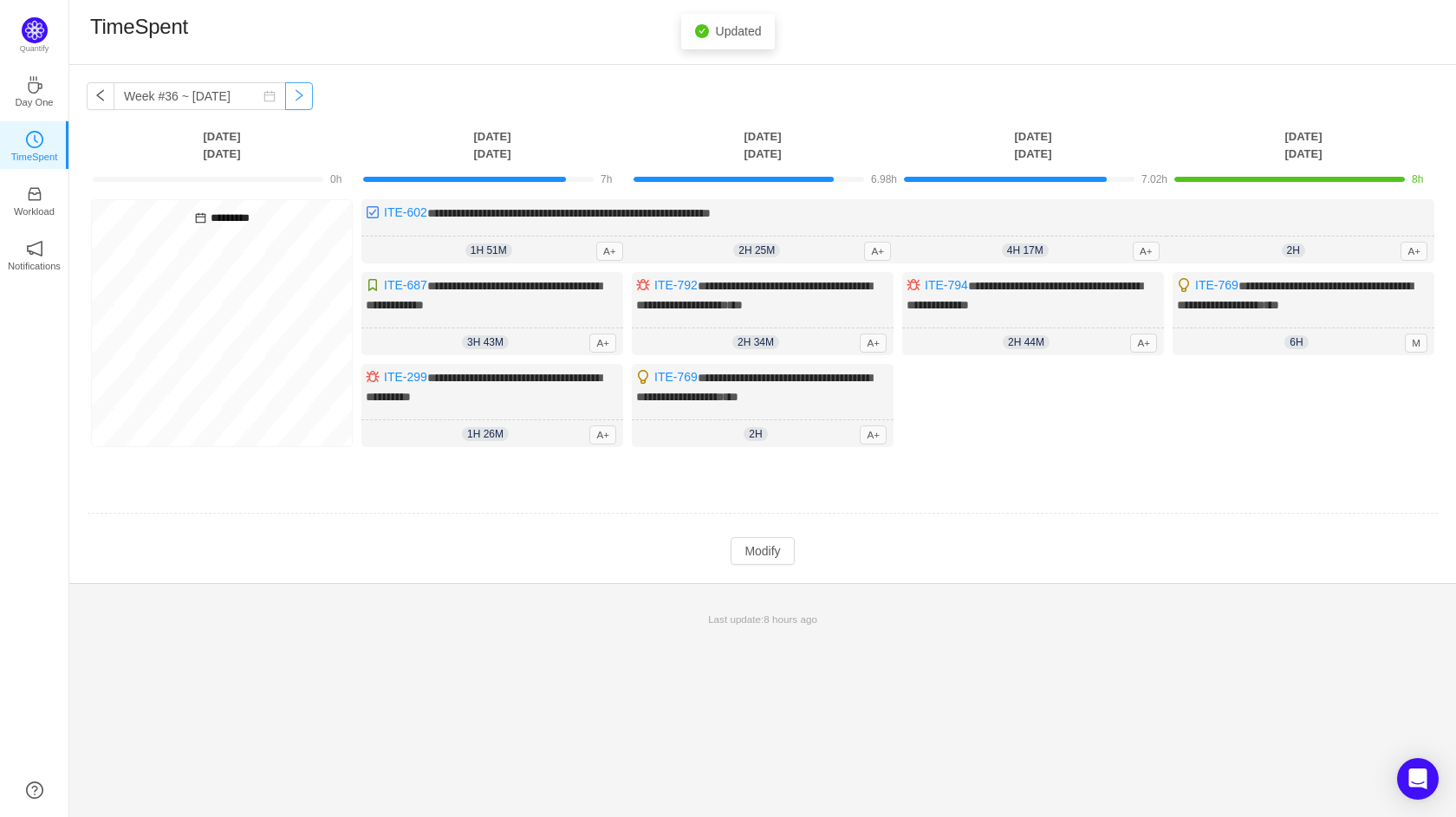
click at [285, 91] on button "button" at bounding box center [299, 96] width 28 height 28
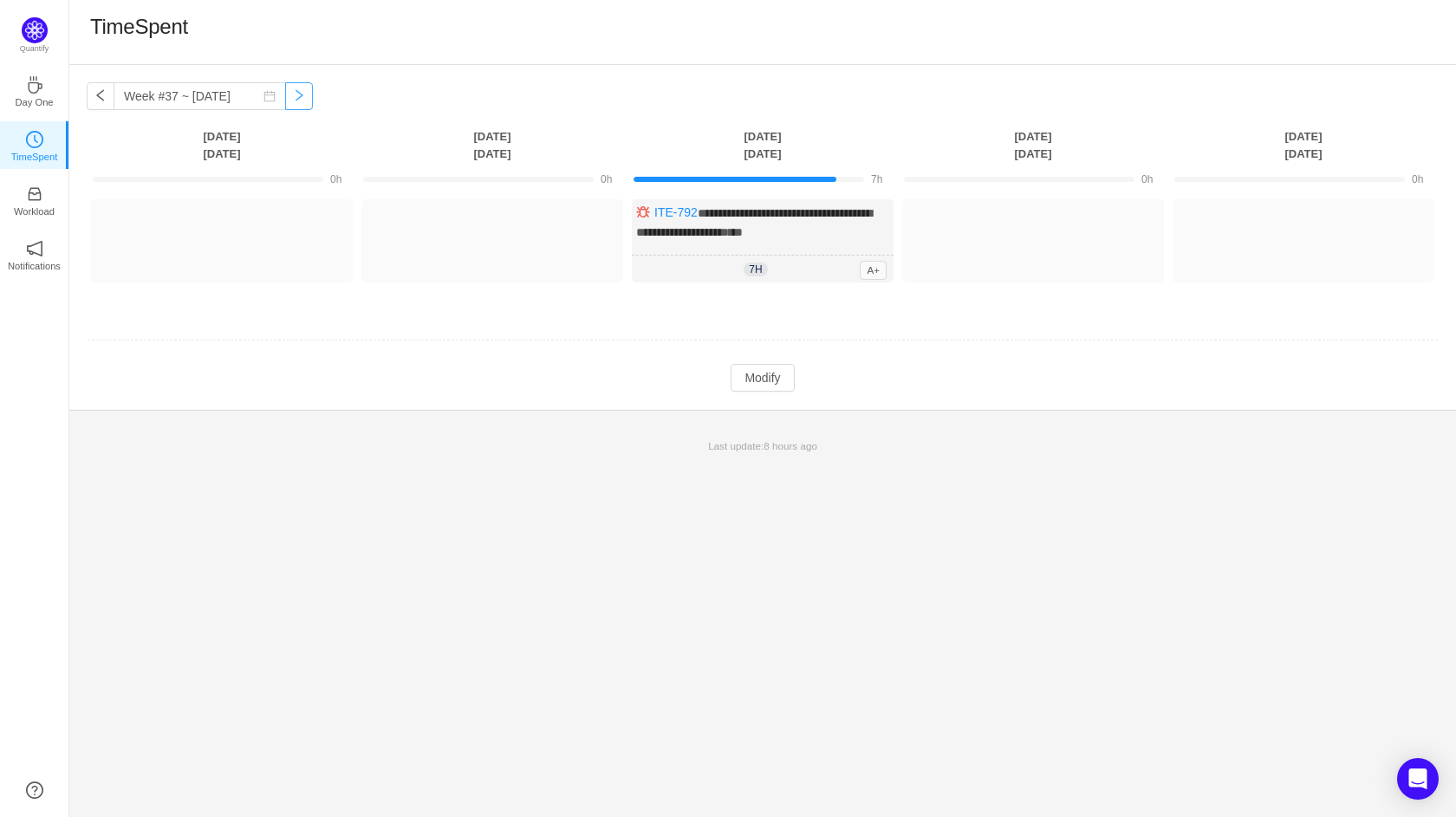
click at [286, 98] on button "button" at bounding box center [299, 96] width 28 height 28
type input "Week #38 ~ [DATE]"
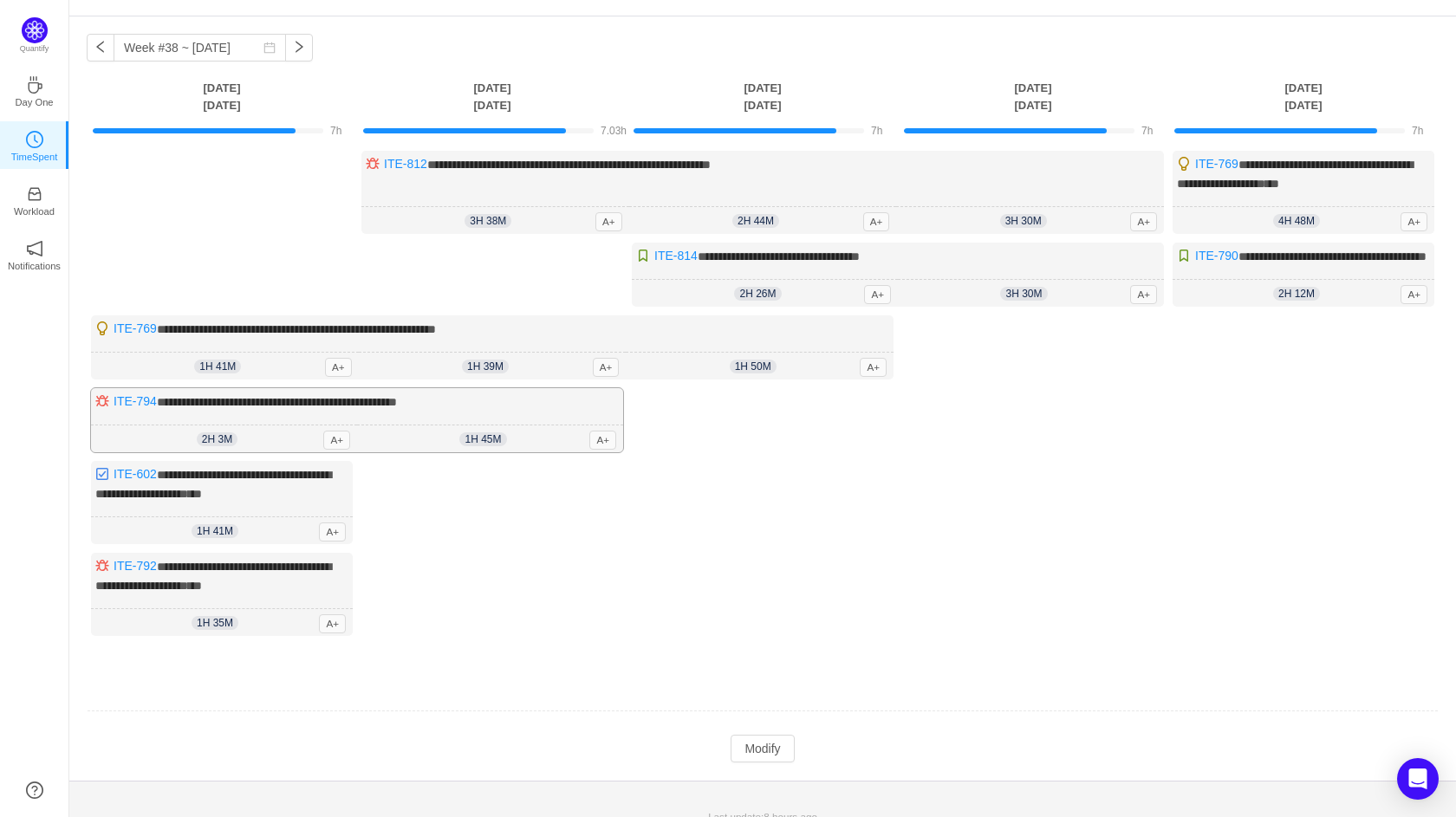
scroll to position [63, 0]
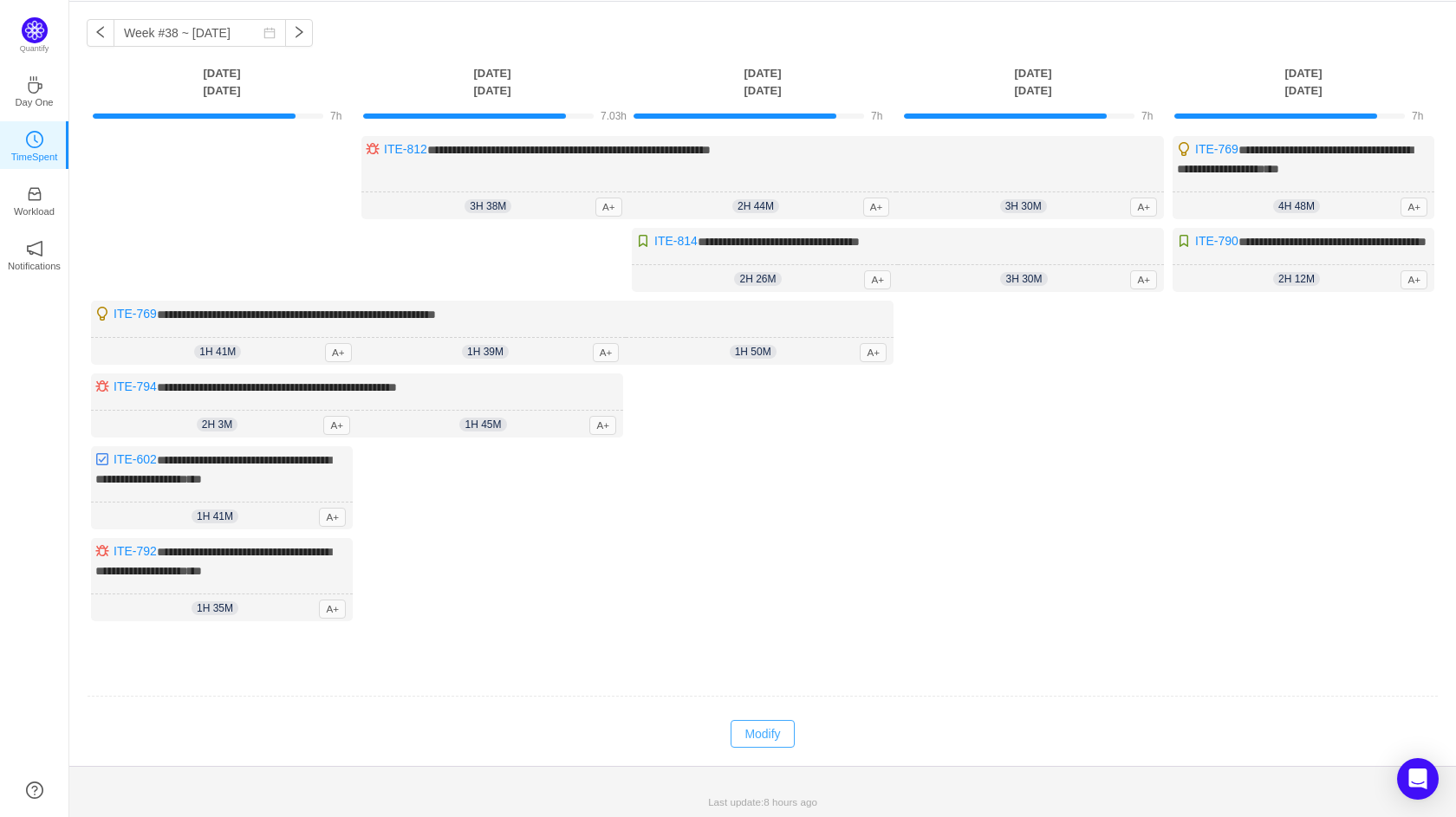
click at [757, 741] on button "Modify" at bounding box center [762, 733] width 63 height 28
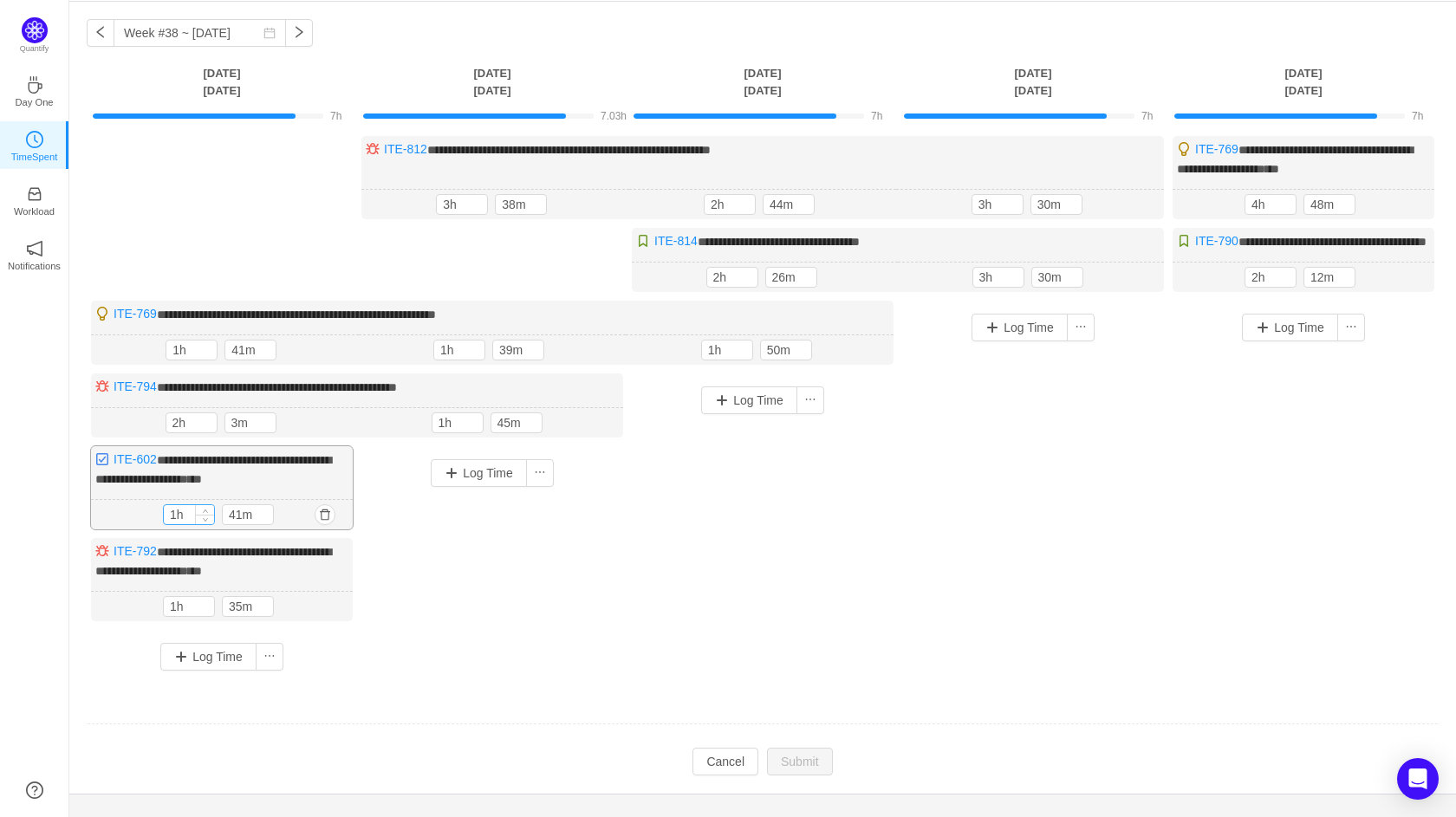
click at [175, 524] on input "1h" at bounding box center [189, 514] width 50 height 19
click at [178, 616] on input "1h" at bounding box center [189, 606] width 50 height 19
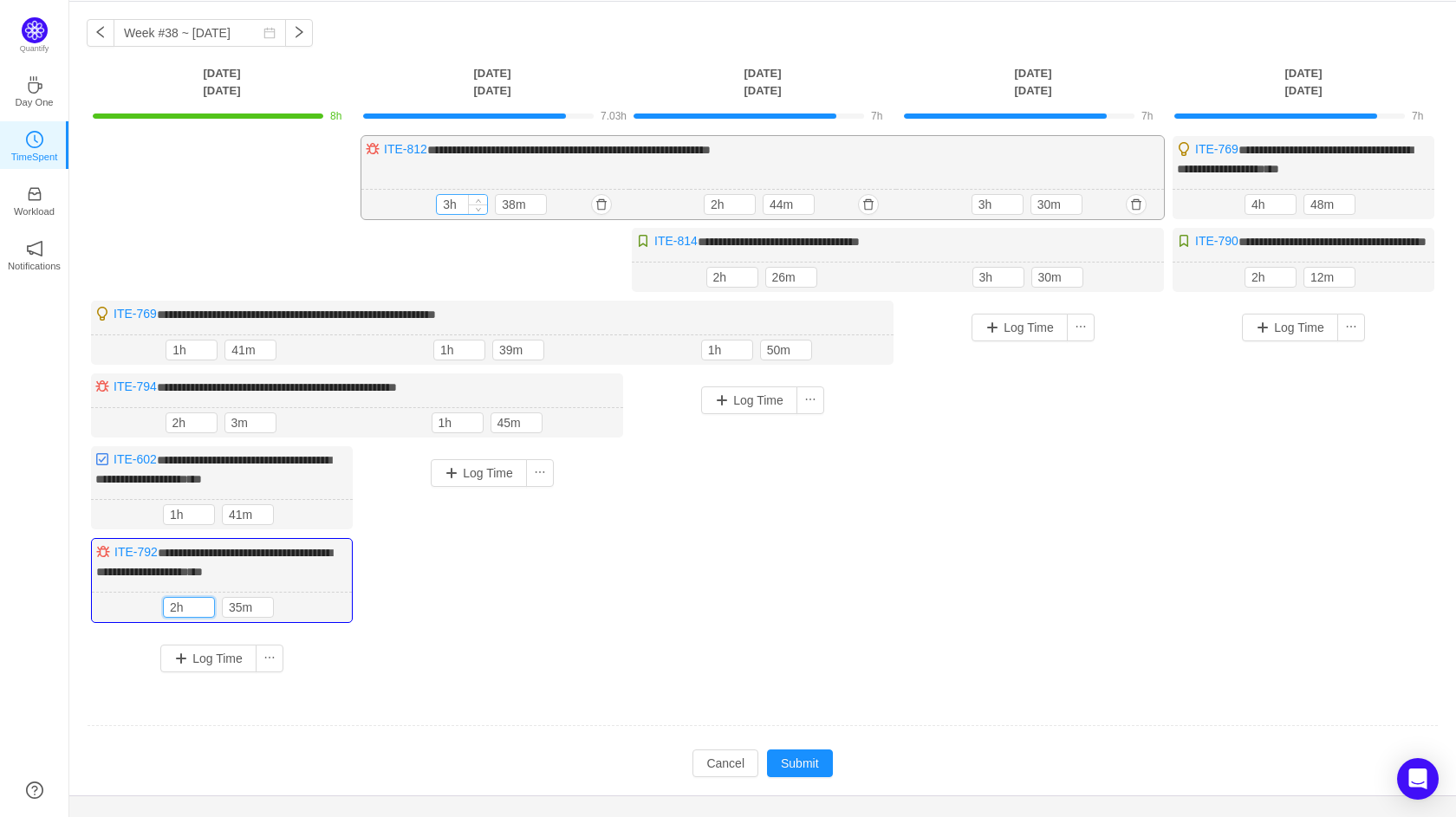
type input "2h"
click at [456, 205] on input "3h" at bounding box center [461, 204] width 50 height 19
type input "4h"
click at [444, 433] on input "1h" at bounding box center [457, 422] width 50 height 19
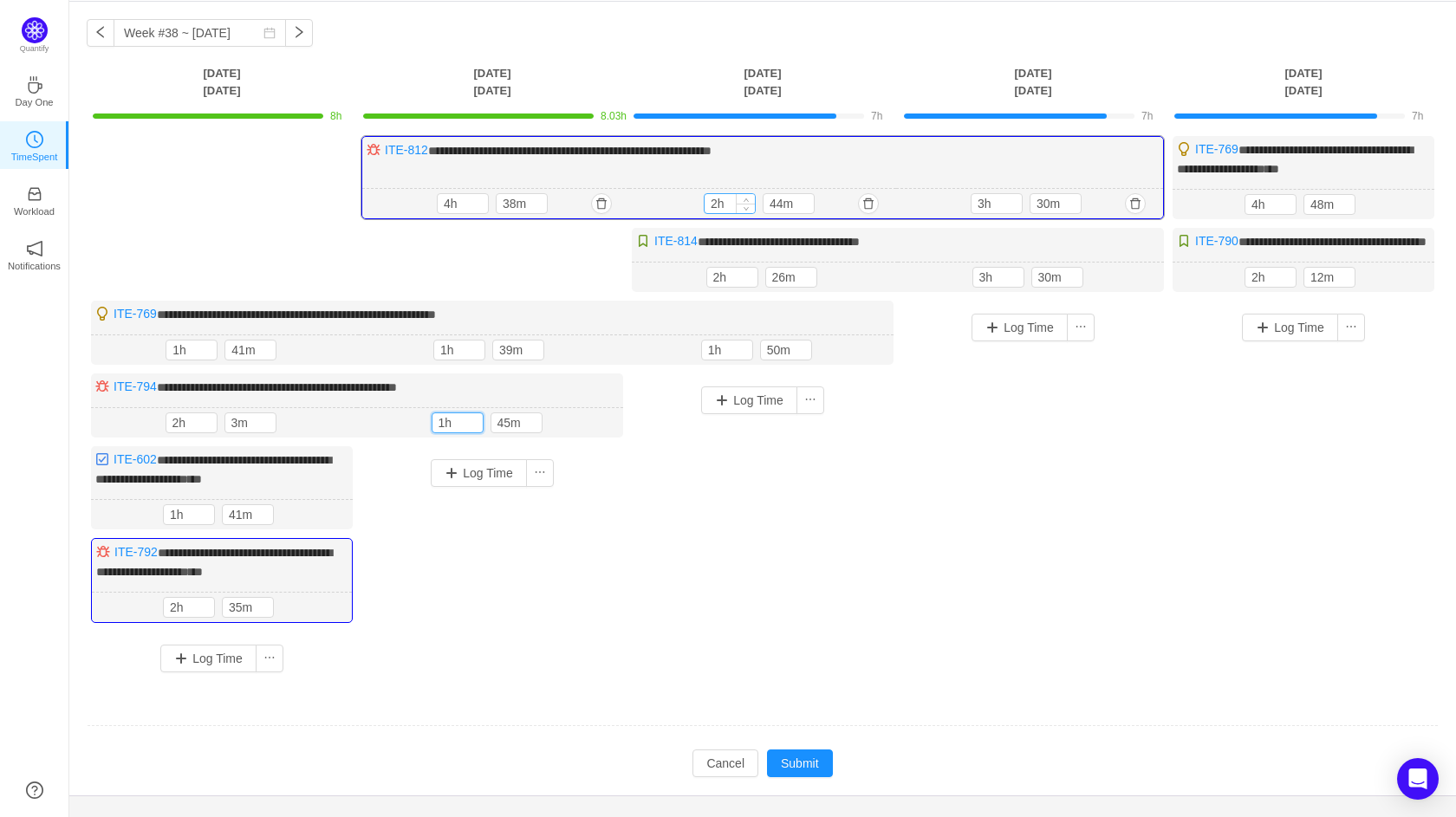
click at [717, 204] on input "2h" at bounding box center [729, 203] width 50 height 19
click at [721, 287] on input "2h" at bounding box center [731, 276] width 50 height 19
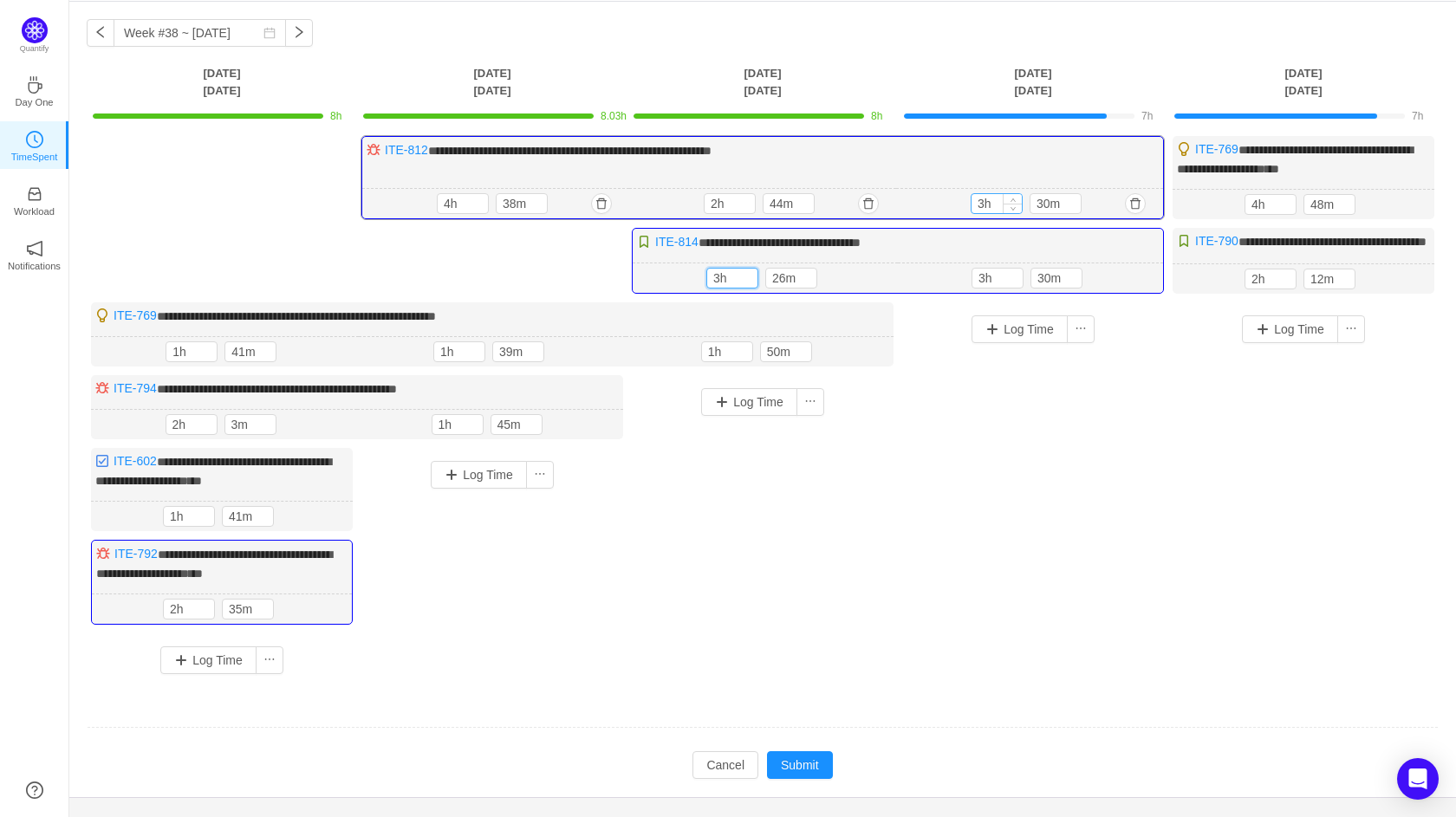
type input "3h"
click at [985, 204] on input "3h" at bounding box center [996, 203] width 50 height 19
type input "4h"
click at [1257, 289] on input "2h" at bounding box center [1270, 278] width 50 height 19
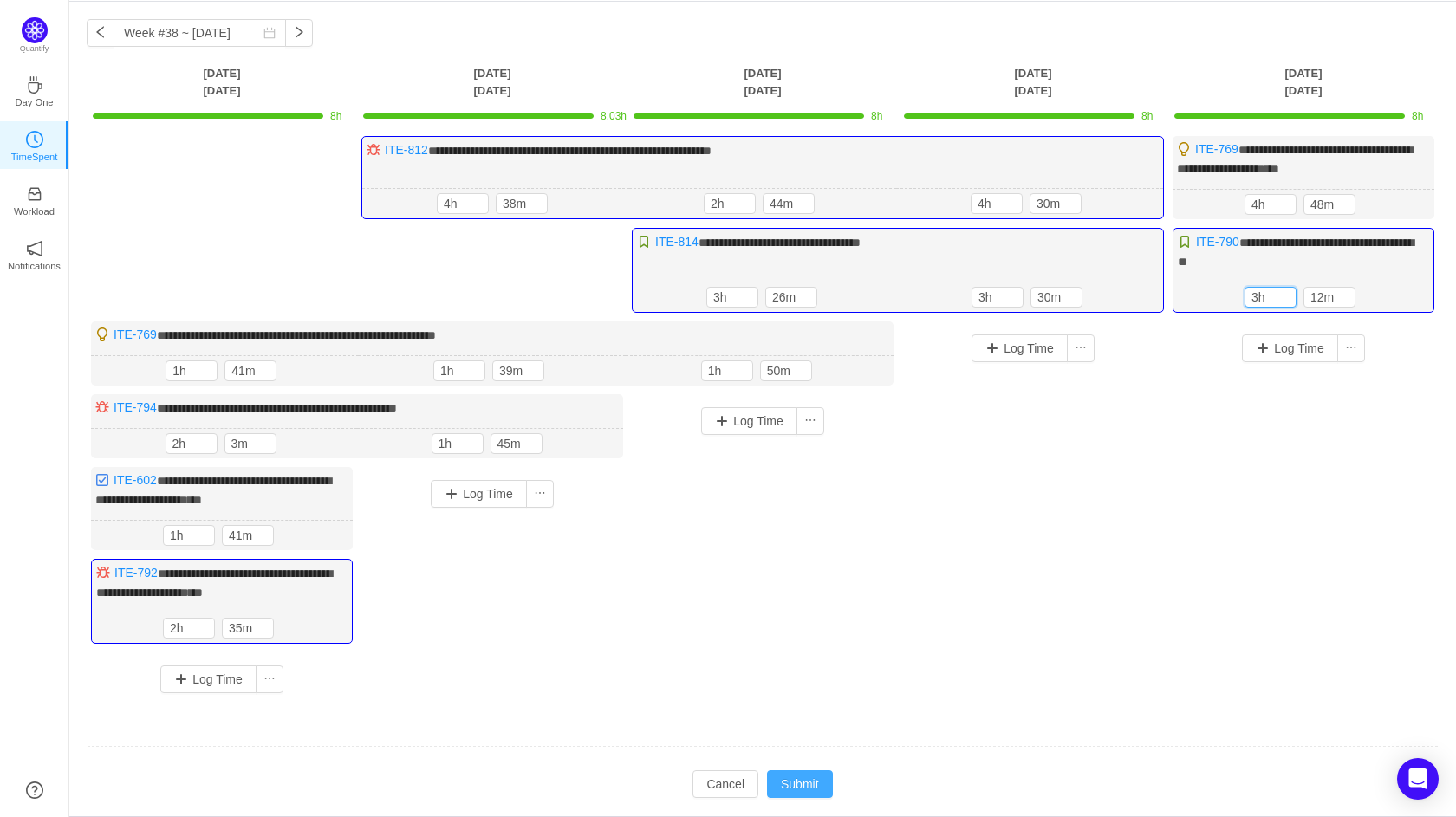
type input "3h"
click at [793, 782] on button "Submit" at bounding box center [799, 785] width 66 height 28
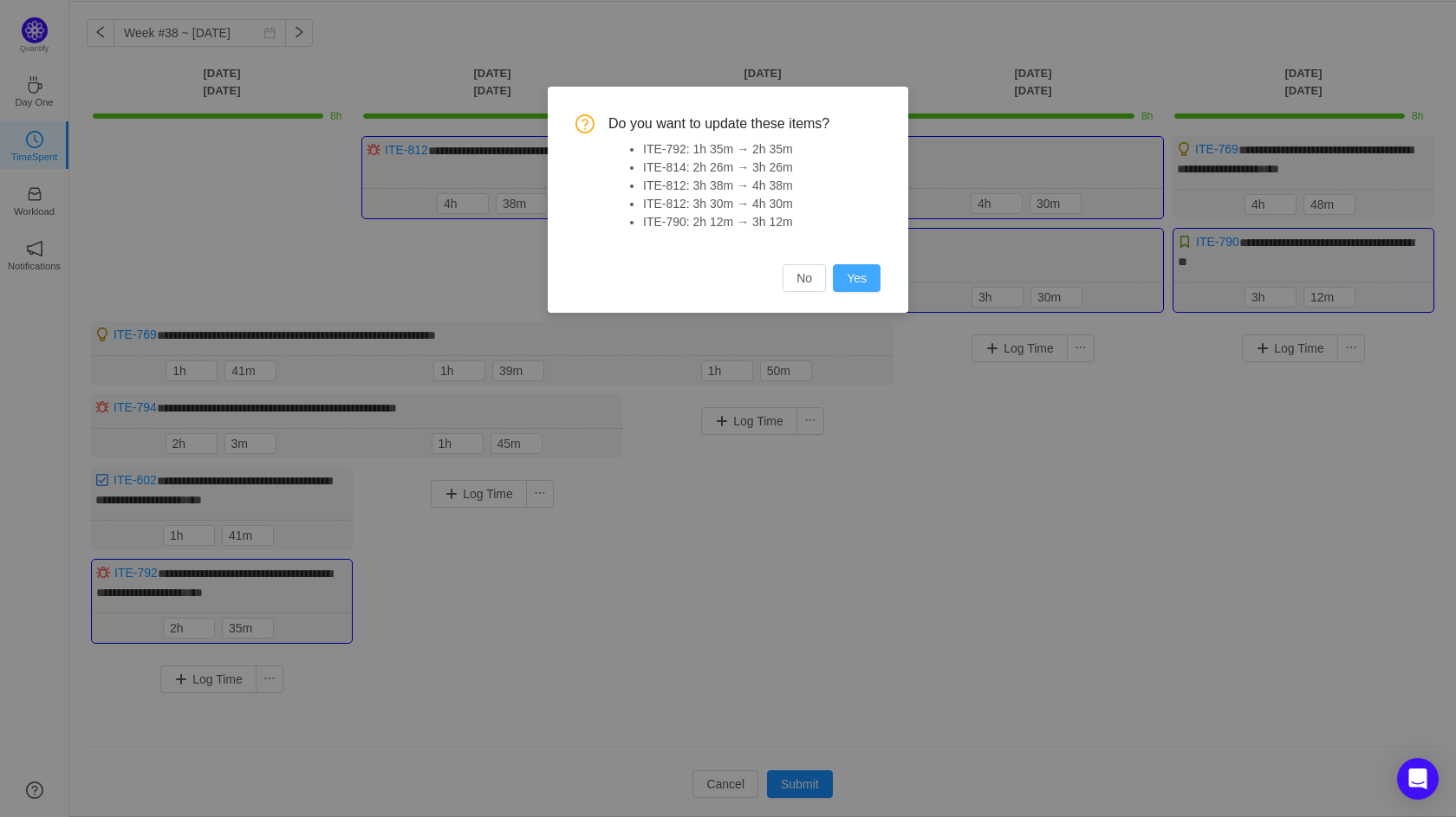
click at [861, 280] on button "Yes" at bounding box center [856, 278] width 47 height 28
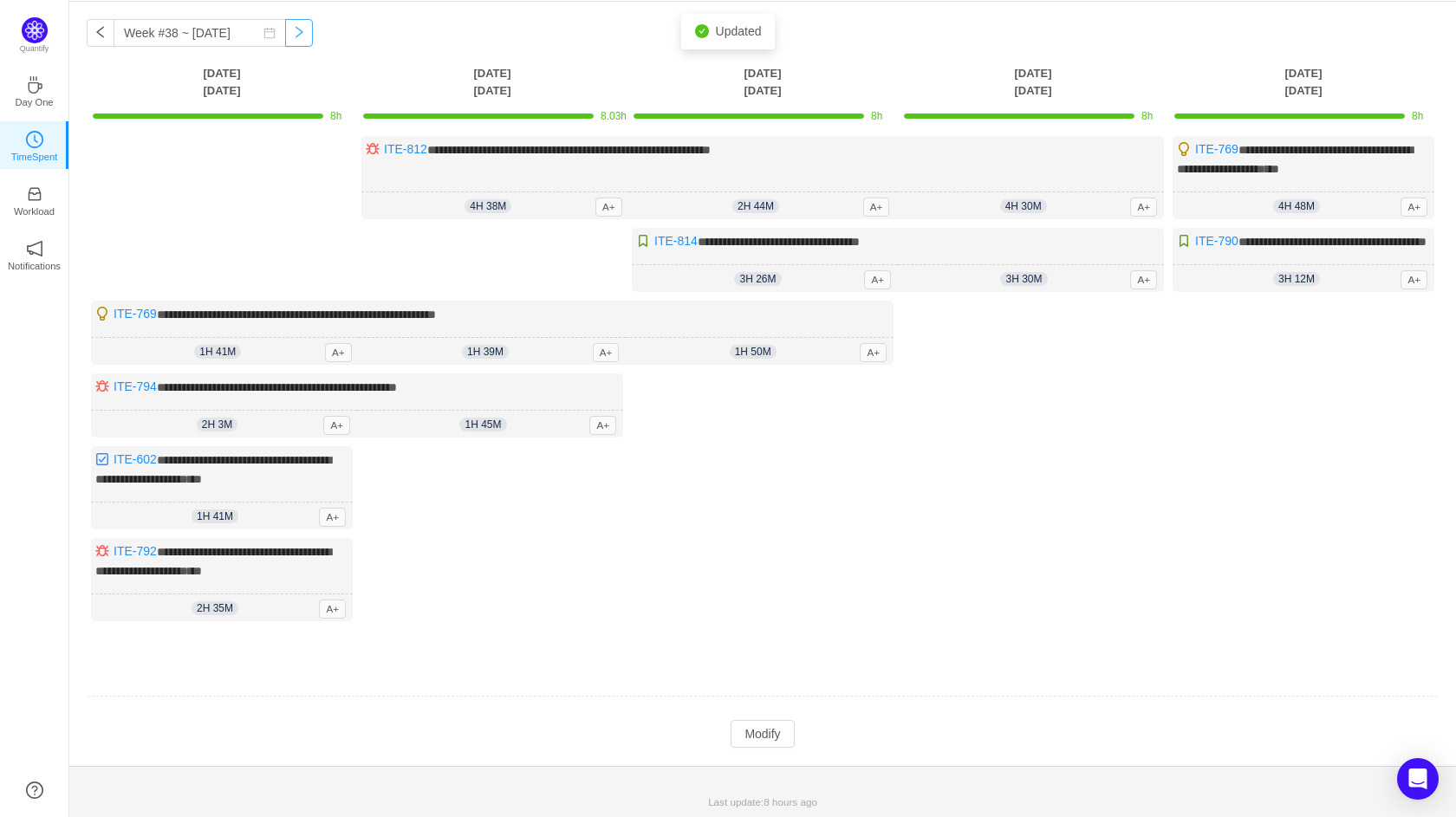
click at [289, 40] on button "button" at bounding box center [299, 32] width 28 height 28
type input "Week #39 ~ [DATE]"
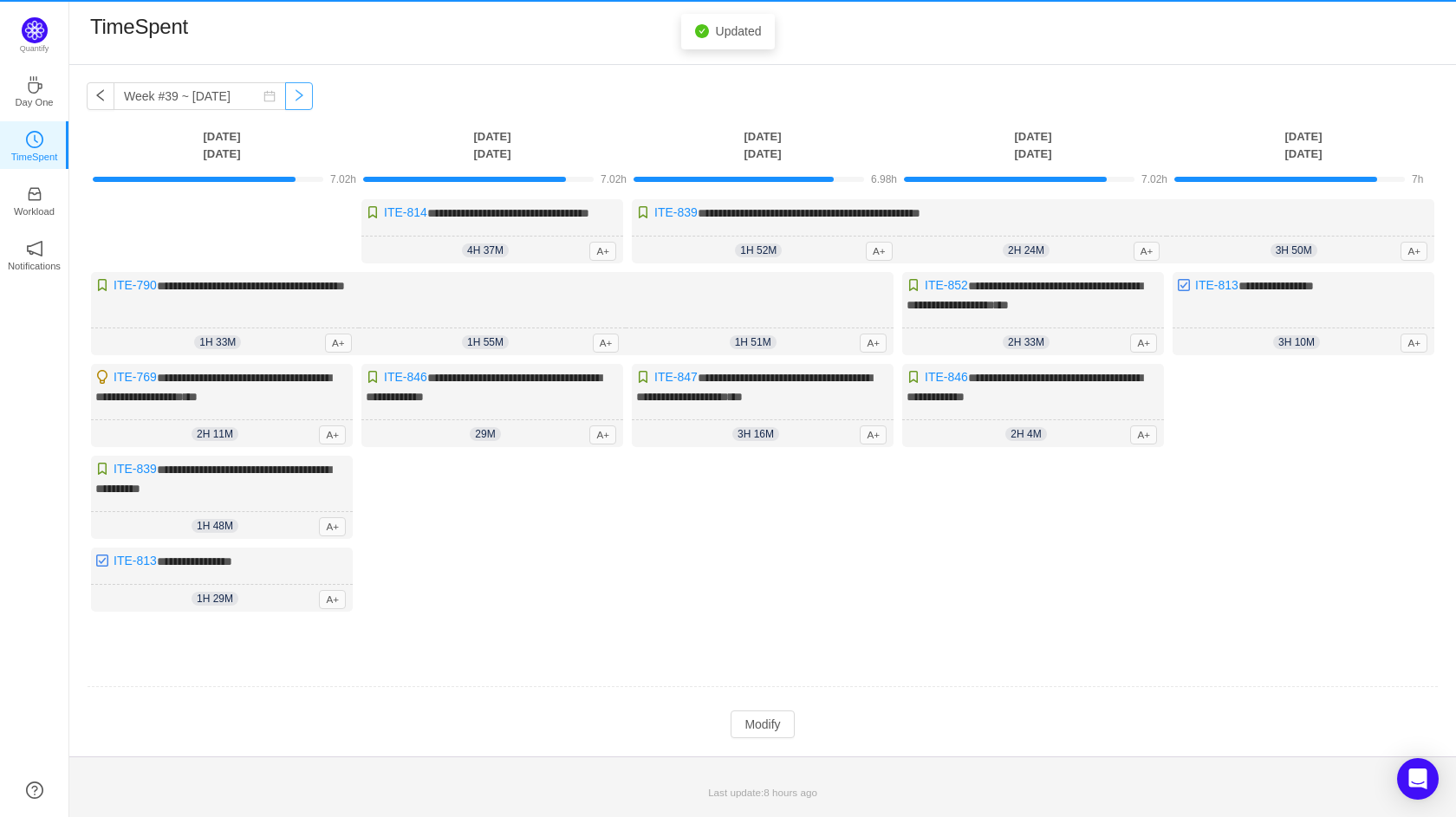
scroll to position [5, 0]
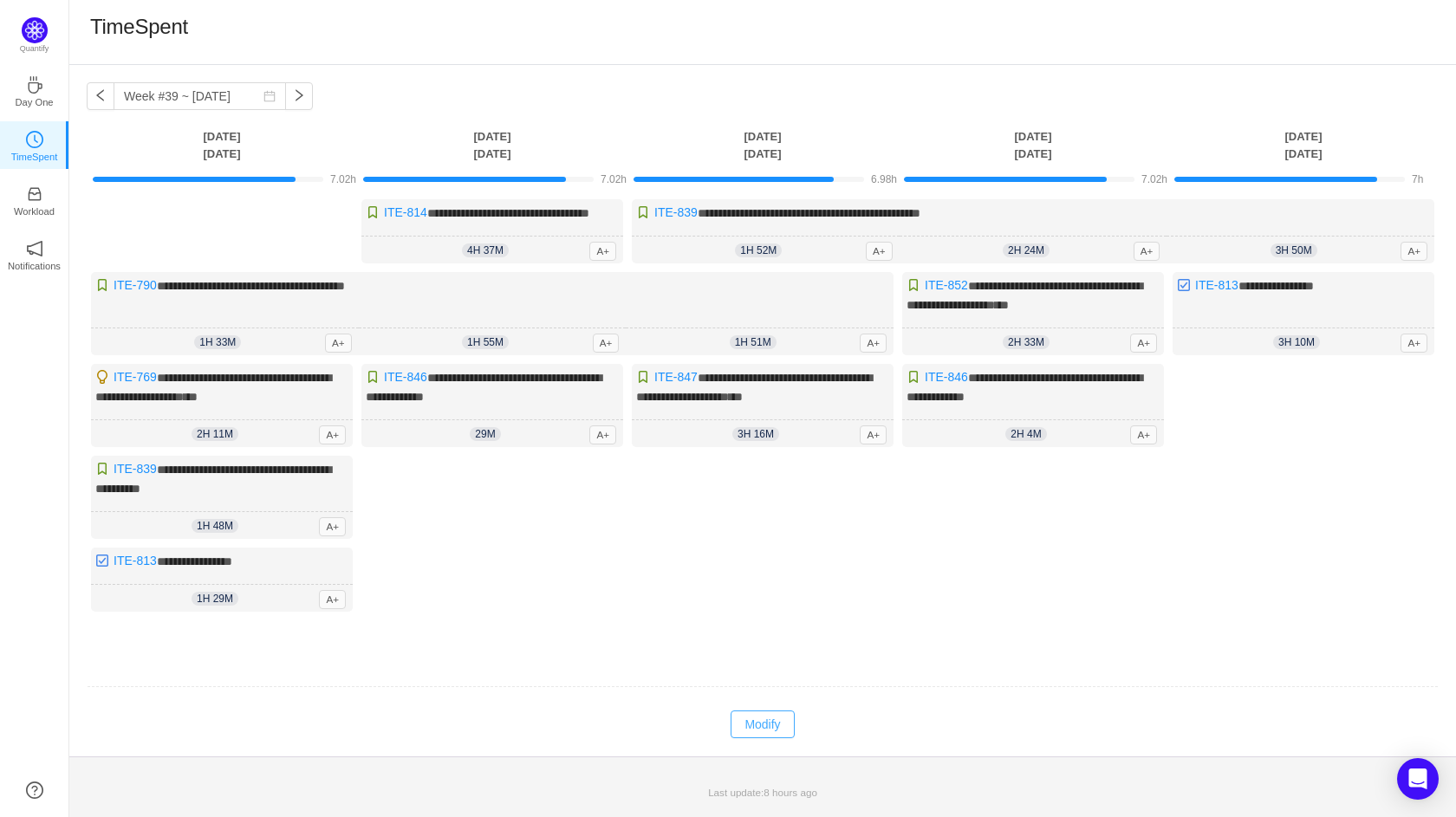
click at [786, 729] on button "Modify" at bounding box center [762, 725] width 63 height 28
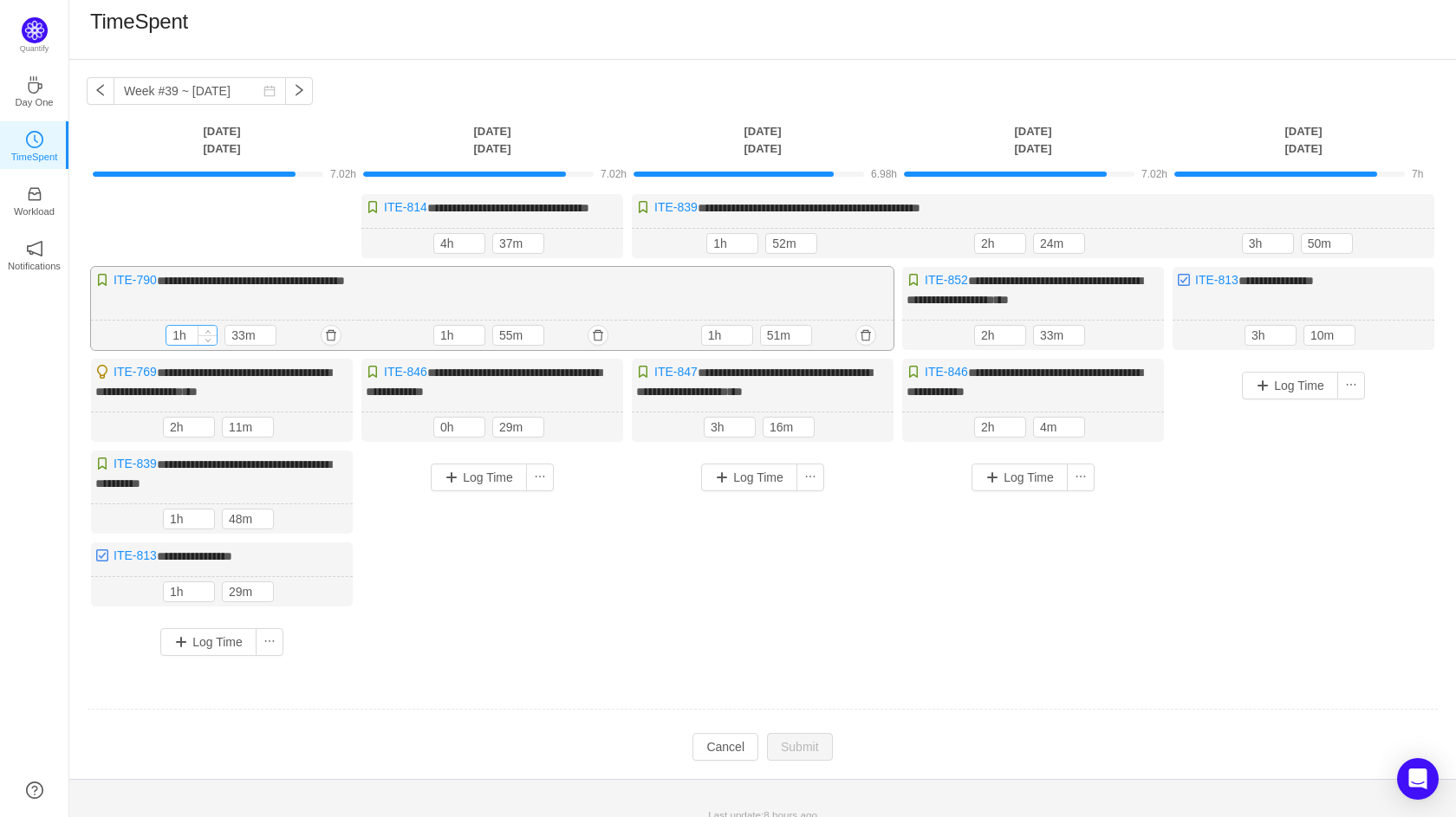
click at [179, 345] on input "1h" at bounding box center [191, 334] width 50 height 19
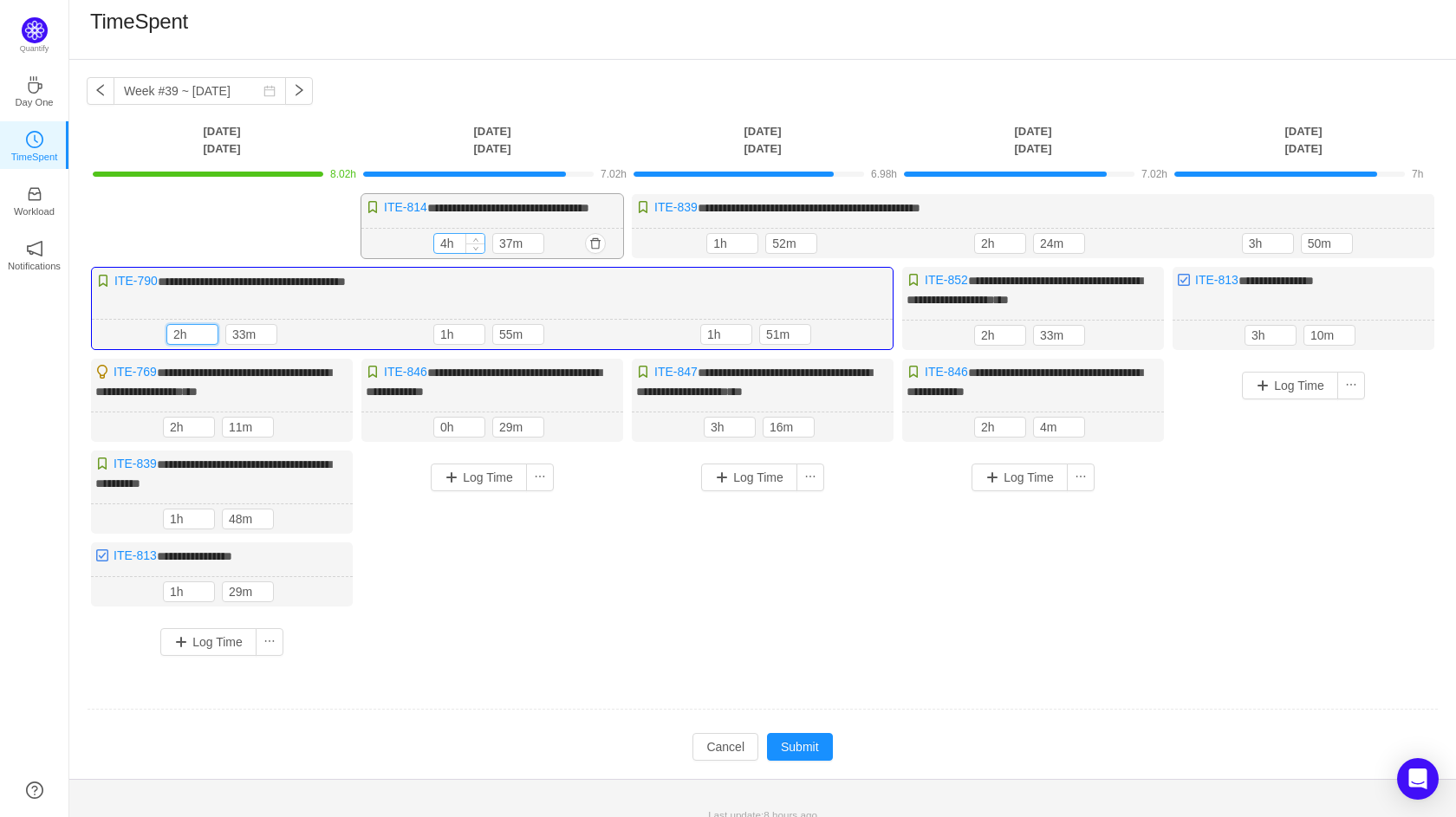
type input "2h"
click at [445, 253] on input "4h" at bounding box center [459, 243] width 50 height 19
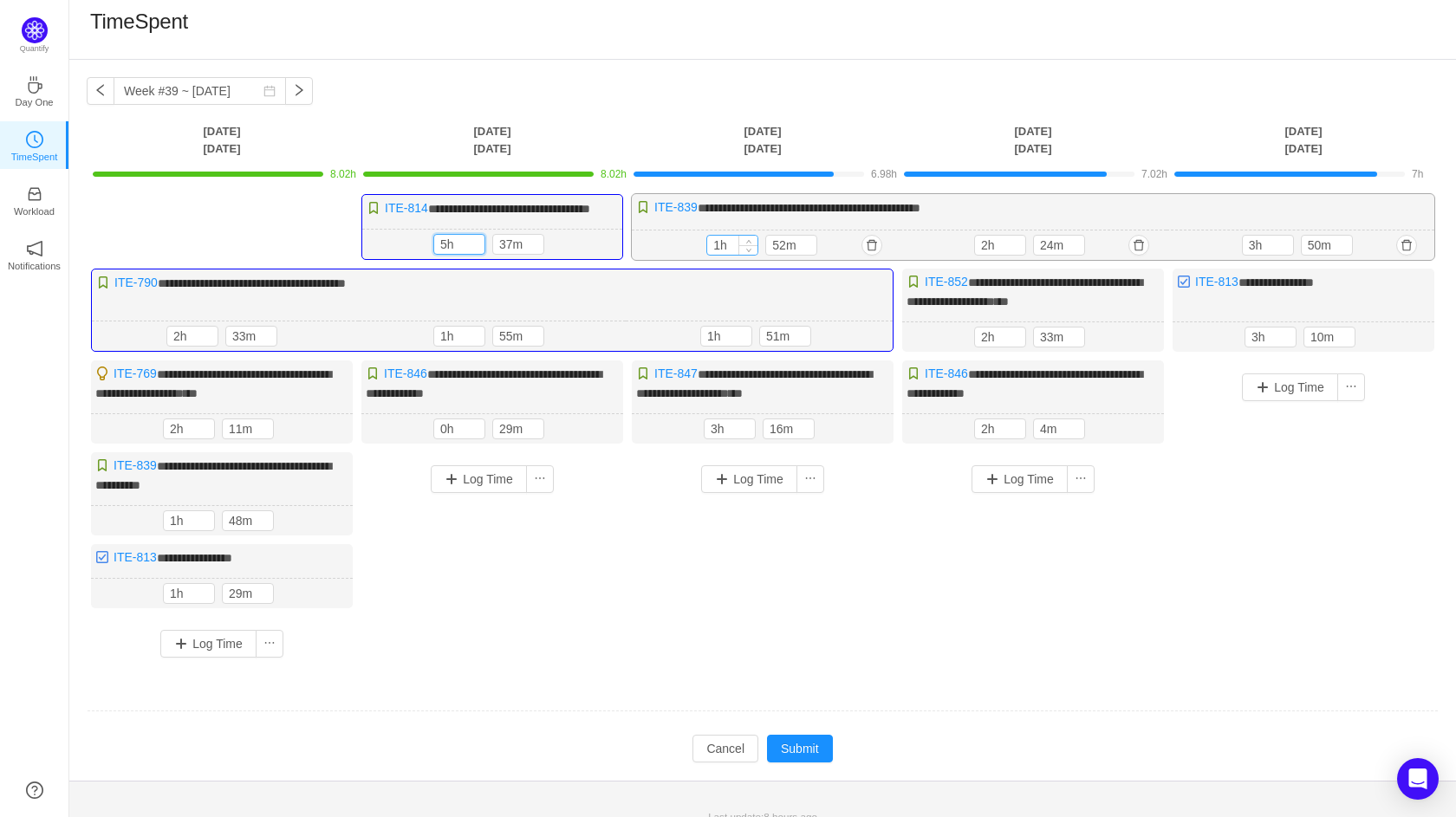
type input "5h"
click at [720, 255] on input "1h" at bounding box center [731, 245] width 50 height 19
type input "2h"
click at [988, 438] on input "2h" at bounding box center [1000, 429] width 50 height 19
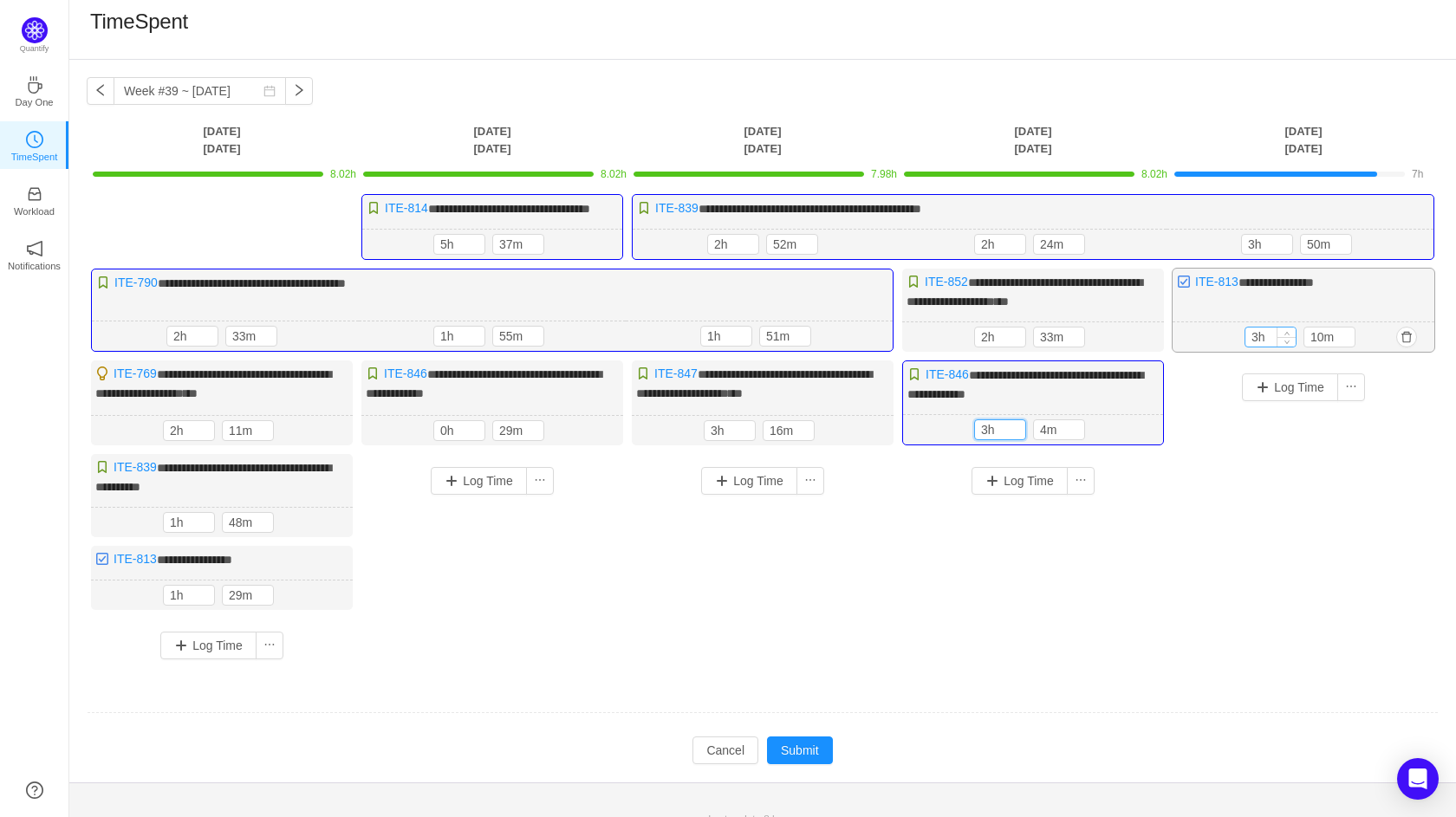
type input "3h"
click at [1255, 347] on input "3h" at bounding box center [1270, 336] width 50 height 19
type input "4h"
click at [817, 764] on button "Submit" at bounding box center [799, 750] width 66 height 28
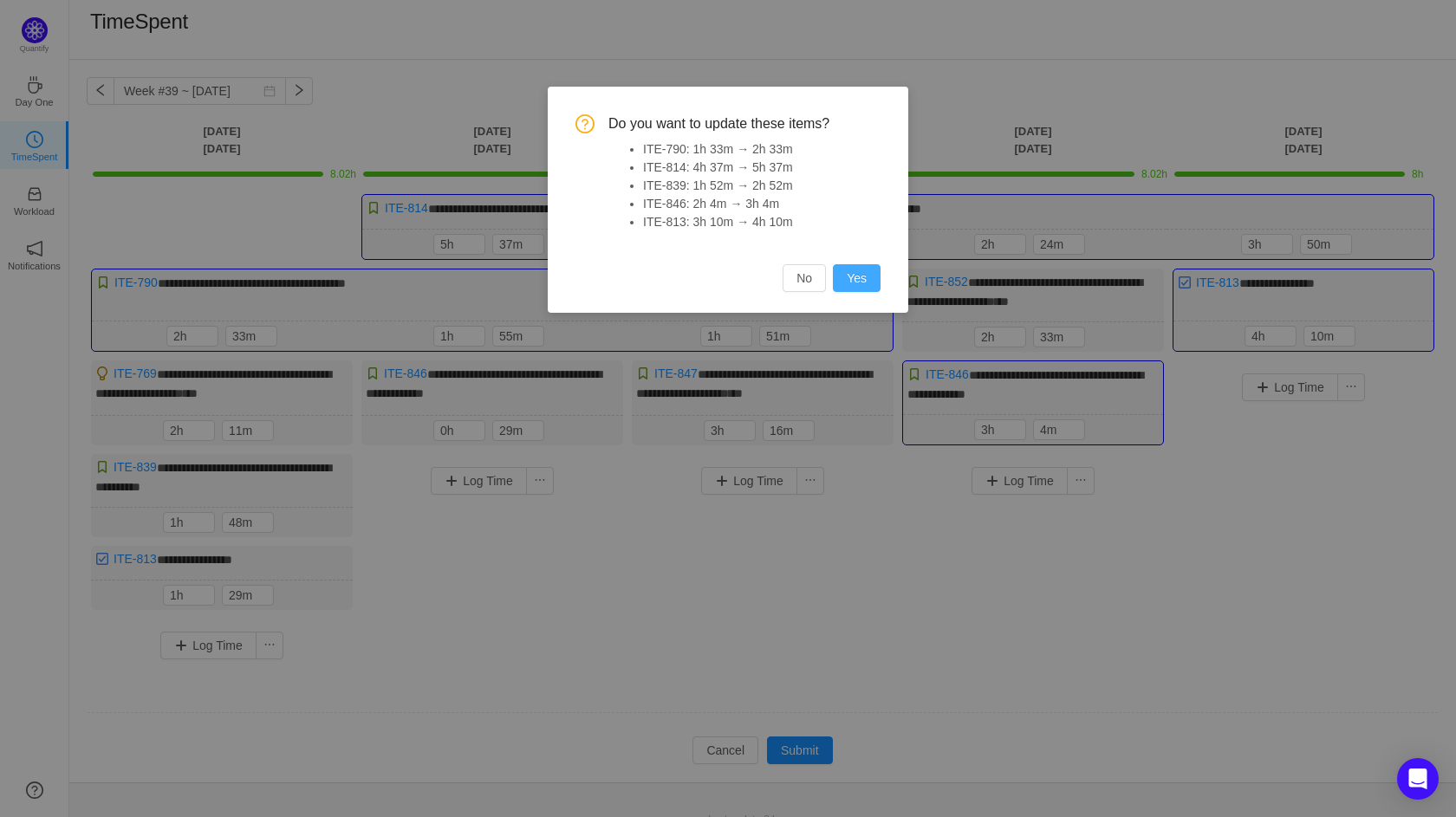
click at [853, 280] on button "Yes" at bounding box center [856, 278] width 47 height 28
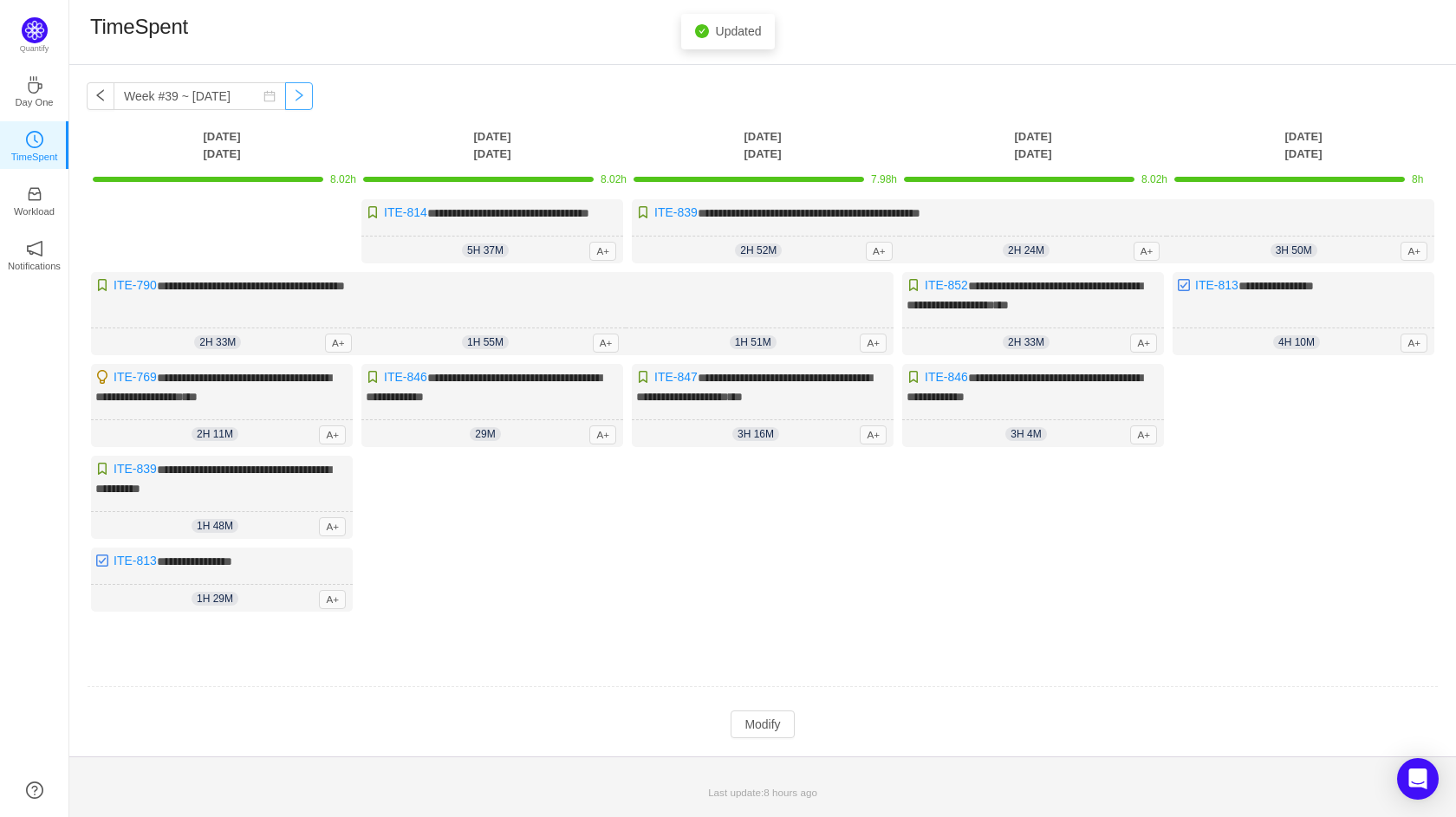
click at [288, 92] on button "button" at bounding box center [299, 96] width 28 height 28
type input "Week #40 ~ [DATE]"
